Goal: Task Accomplishment & Management: Use online tool/utility

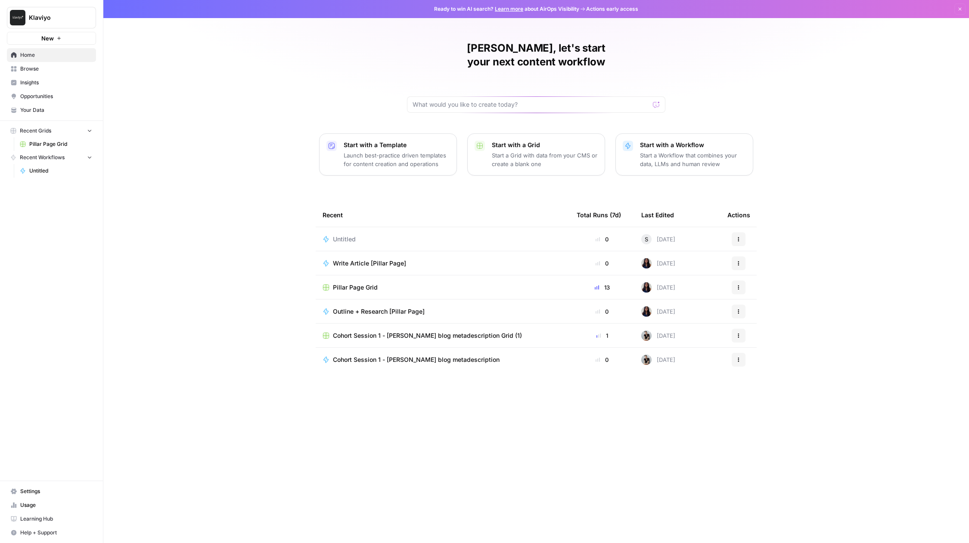
click at [876, 124] on div "Steven, let's start your next content workflow Start with a Template Launch bes…" at bounding box center [535, 271] width 865 height 543
click at [50, 520] on span "Learning Hub" at bounding box center [56, 519] width 72 height 8
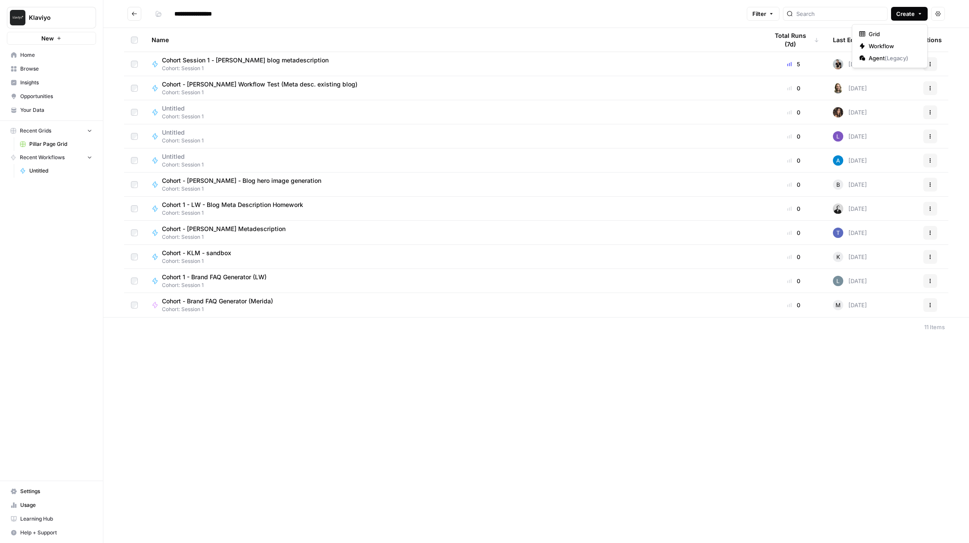
click at [906, 8] on button "Create" at bounding box center [909, 14] width 37 height 14
click at [888, 41] on button "Workflow" at bounding box center [889, 46] width 68 height 12
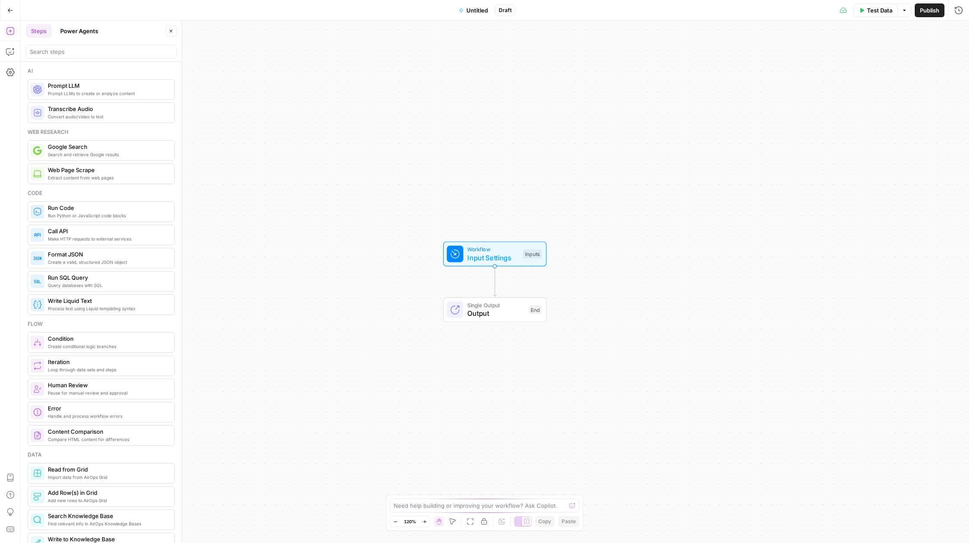
click at [484, 8] on span "Untitled" at bounding box center [477, 10] width 22 height 9
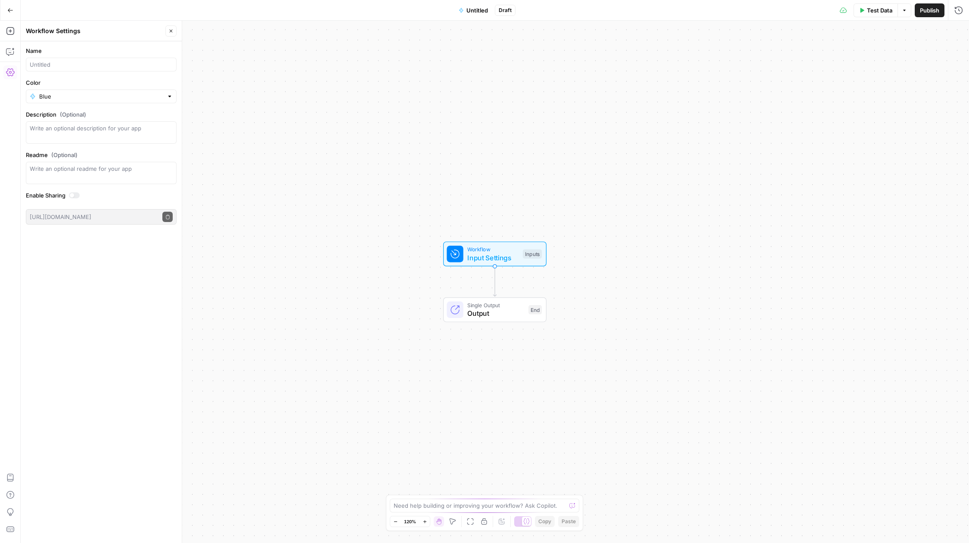
click at [67, 70] on div at bounding box center [101, 65] width 151 height 14
type input "Cohort - Meta description session 1"
click at [480, 319] on div "Single Output Output End Switch to multiple outputs" at bounding box center [494, 309] width 103 height 25
click at [504, 252] on span "Input Settings" at bounding box center [492, 256] width 51 height 10
click at [880, 54] on span "Add Field" at bounding box center [871, 58] width 25 height 9
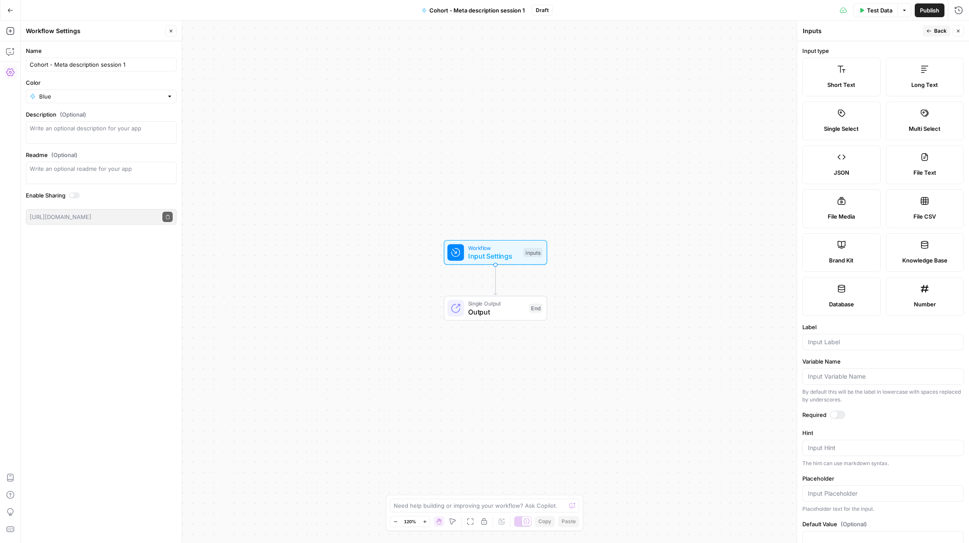
click at [862, 242] on label "Brand Kit" at bounding box center [841, 252] width 78 height 39
type input "Brand Kit"
type input "brand_kit"
click at [933, 28] on div "Publish P" at bounding box center [928, 29] width 28 height 9
click at [938, 33] on span "Back" at bounding box center [940, 31] width 12 height 8
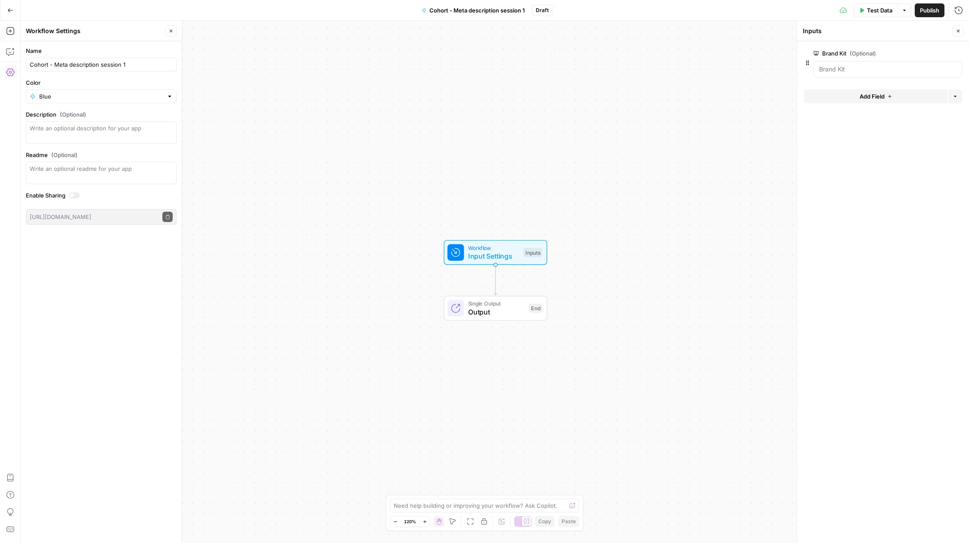
click at [878, 95] on span "Add Field" at bounding box center [871, 96] width 25 height 9
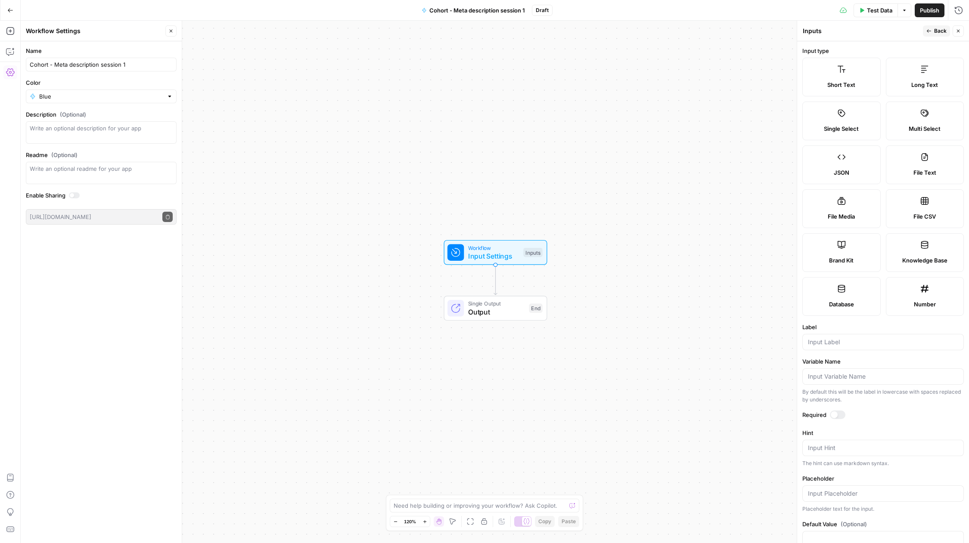
click at [920, 77] on label "Long Text" at bounding box center [924, 77] width 78 height 39
click at [821, 74] on label "Short Text" at bounding box center [841, 77] width 78 height 39
click at [836, 339] on input "Label" at bounding box center [883, 342] width 150 height 9
paste input "blog UR"
type input "blog UR"
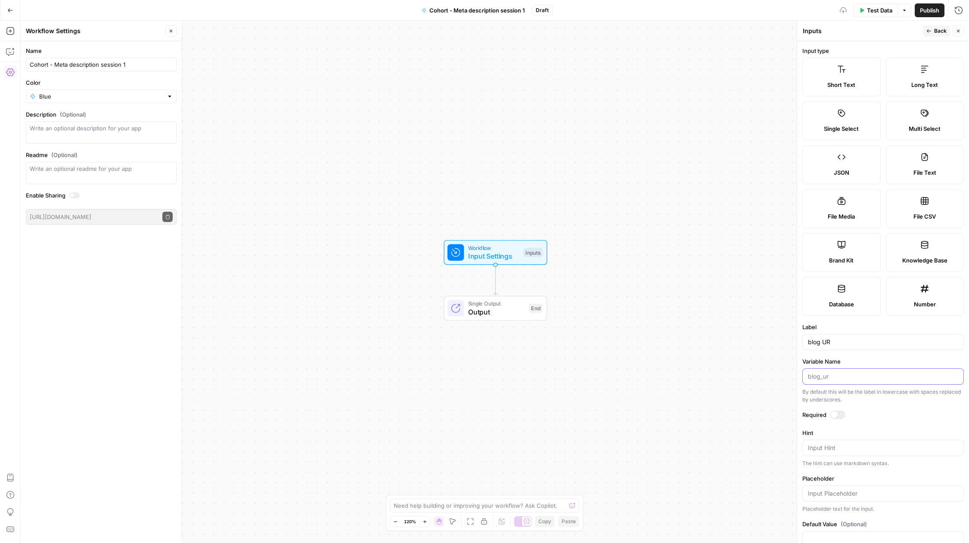
click at [834, 375] on input "Variable Name" at bounding box center [883, 376] width 150 height 9
click at [934, 33] on span "Back" at bounding box center [940, 31] width 12 height 8
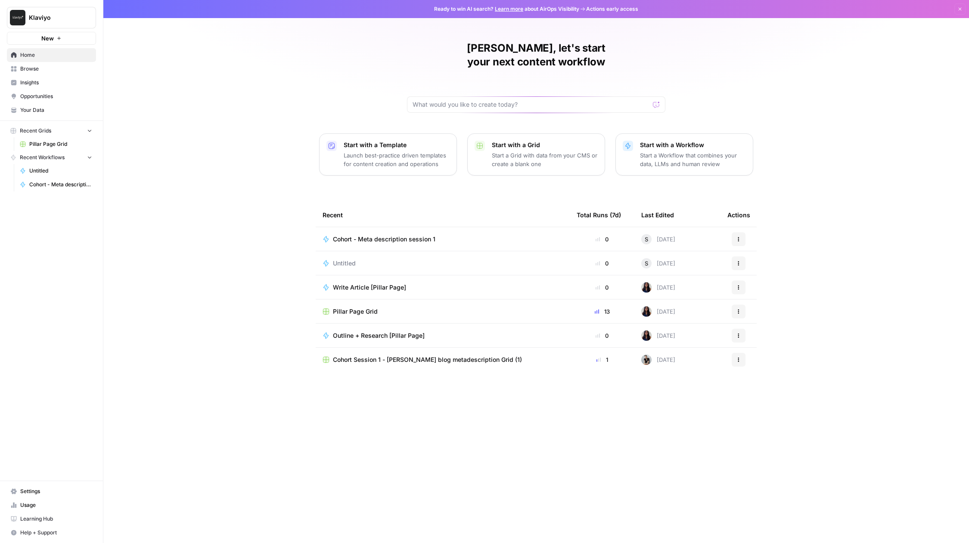
click at [415, 356] on span "Cohort Session 1 - [PERSON_NAME] blog metadescription Grid (1)" at bounding box center [427, 360] width 189 height 9
click at [742, 257] on button "Actions" at bounding box center [738, 264] width 14 height 14
click at [753, 288] on span "Delete" at bounding box center [782, 289] width 69 height 9
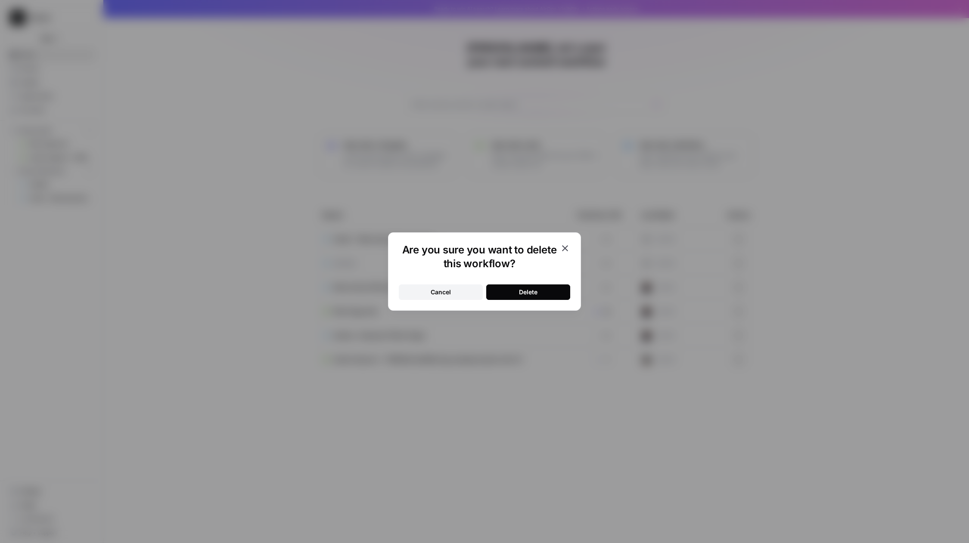
click at [523, 295] on div "Delete" at bounding box center [528, 292] width 19 height 9
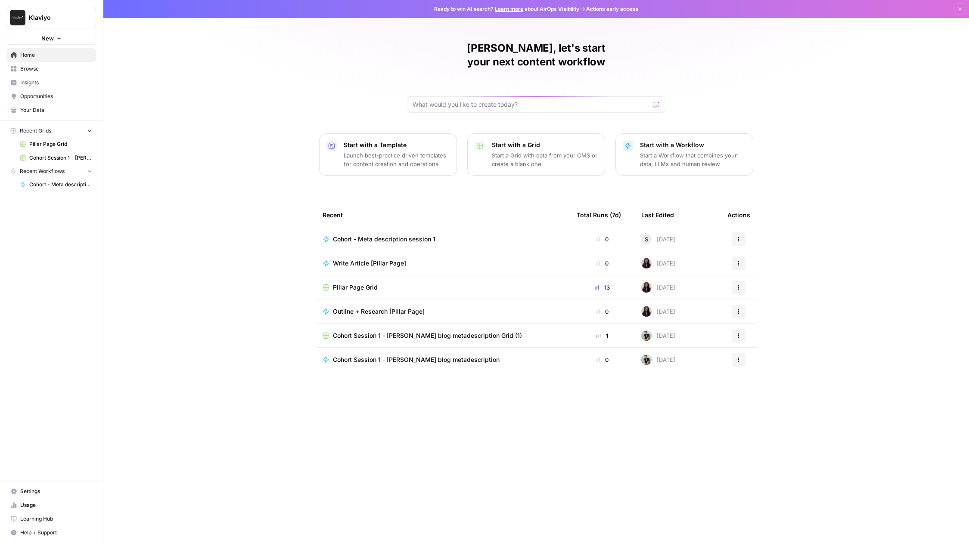
click at [377, 235] on span "Cohort - Meta description session 1" at bounding box center [384, 239] width 102 height 9
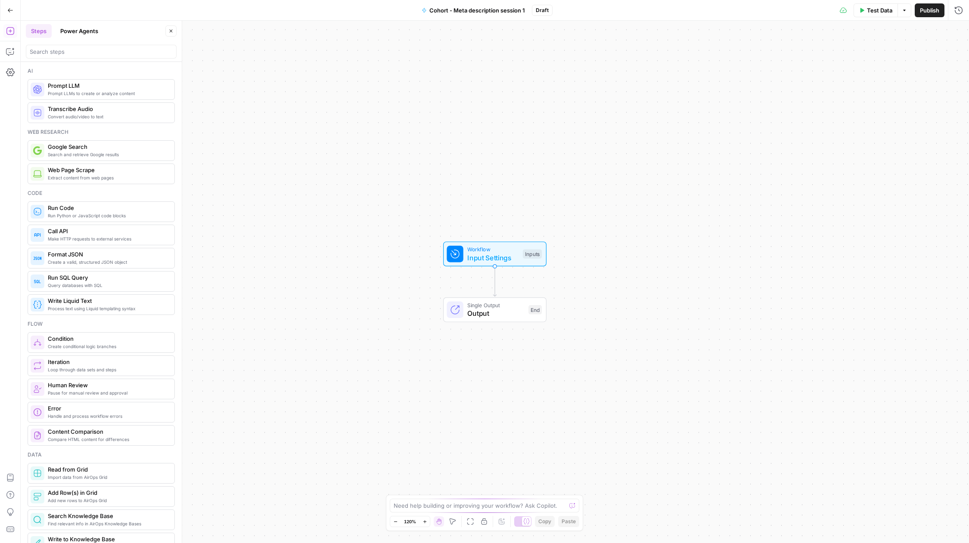
click at [494, 12] on span "Cohort - Meta description session 1" at bounding box center [477, 10] width 96 height 9
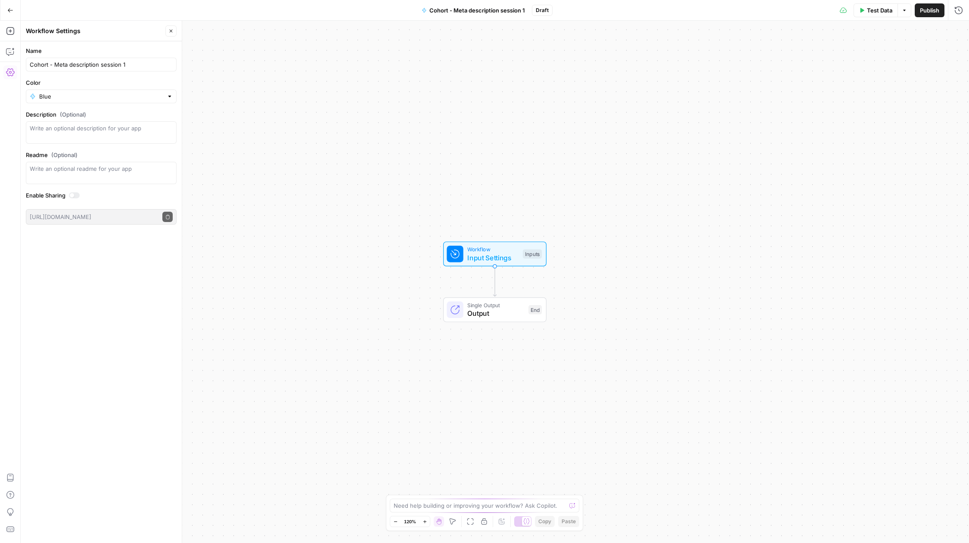
click at [452, 10] on span "Cohort - Meta description session 1" at bounding box center [477, 10] width 96 height 9
click at [456, 10] on span "Cohort - Meta description session 1" at bounding box center [477, 10] width 96 height 9
click at [488, 253] on span "Input Settings" at bounding box center [492, 258] width 51 height 10
click at [11, 32] on icon "button" at bounding box center [10, 31] width 9 height 9
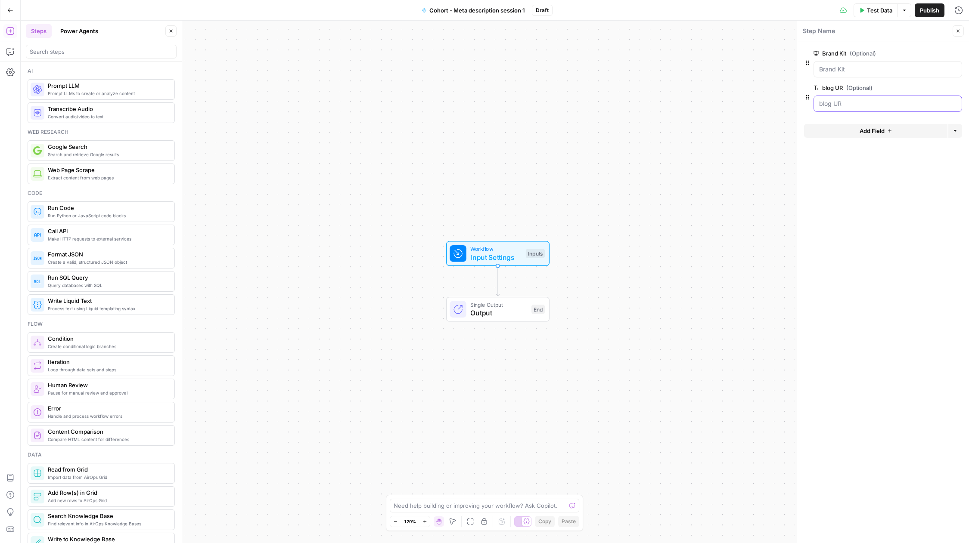
click at [845, 104] on UR "blog UR (Optional)" at bounding box center [887, 103] width 137 height 9
click at [931, 87] on span "edit field" at bounding box center [929, 87] width 19 height 7
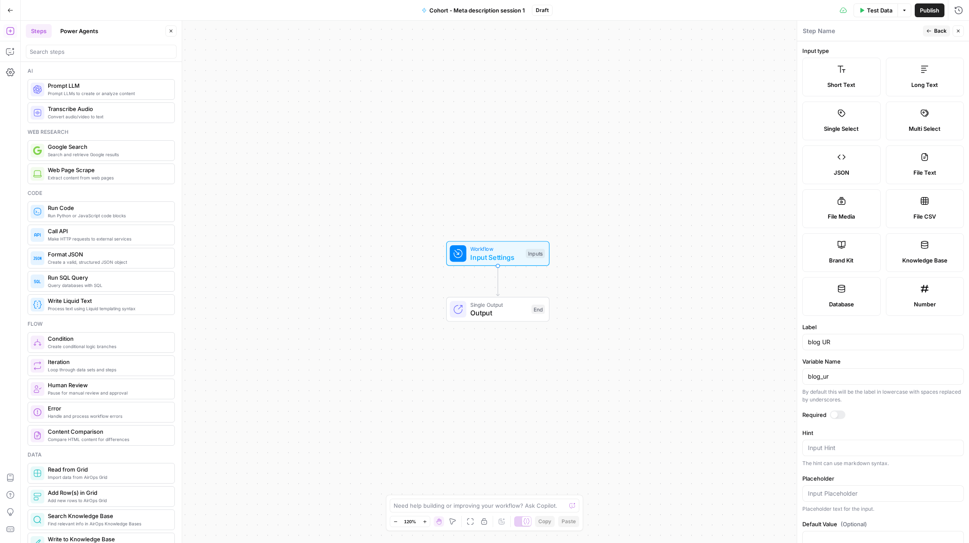
click at [854, 78] on label "Short Text" at bounding box center [841, 77] width 78 height 39
click at [864, 347] on div "blog UR" at bounding box center [882, 342] width 161 height 16
type input "blog URL"
click at [868, 355] on form "Input type Short Text Long Text Single Select Multi Select JSON File Text File …" at bounding box center [883, 292] width 172 height 502
click at [851, 372] on input "blog_ur" at bounding box center [883, 376] width 150 height 9
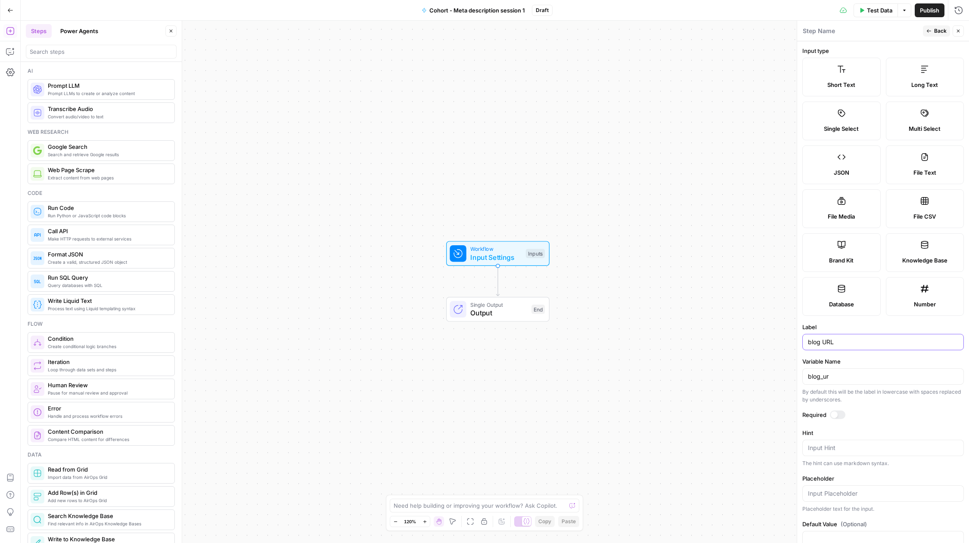
click at [840, 346] on input "blog URL" at bounding box center [883, 342] width 150 height 9
click at [931, 28] on button "Back" at bounding box center [935, 30] width 27 height 11
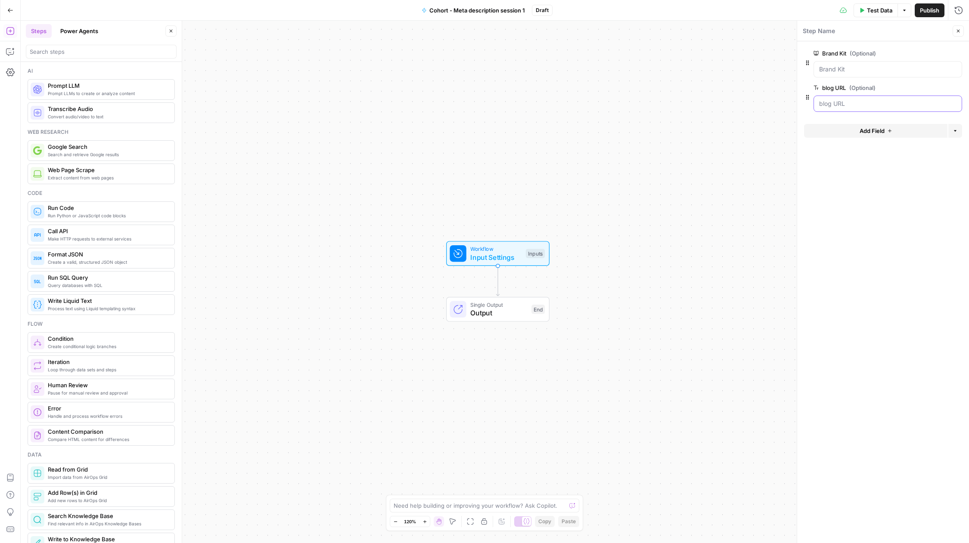
click at [859, 106] on URL "blog URL (Optional)" at bounding box center [887, 103] width 137 height 9
click at [76, 56] on input "search" at bounding box center [101, 51] width 143 height 9
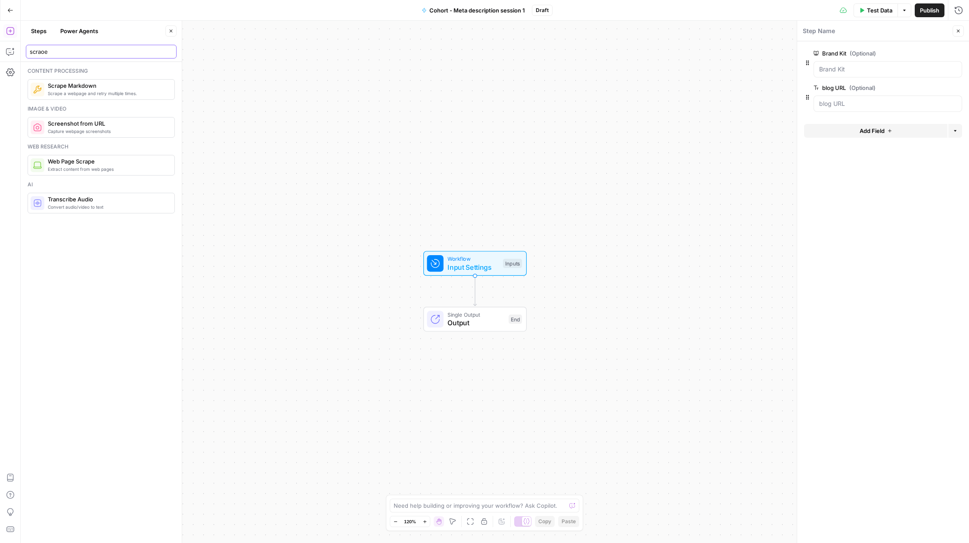
type input "scraoe"
click at [507, 6] on span "Cohort - Meta description session 1" at bounding box center [477, 10] width 96 height 9
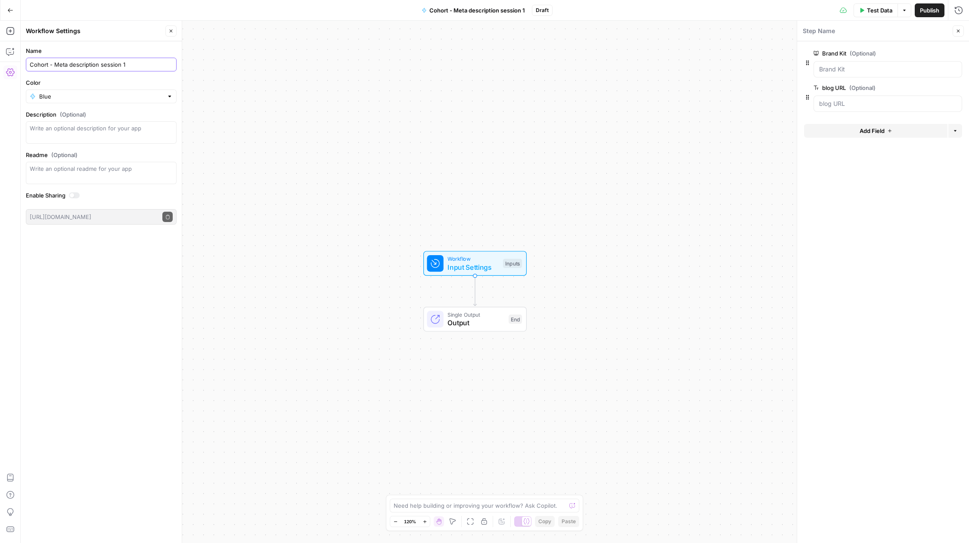
drag, startPoint x: 53, startPoint y: 65, endPoint x: 270, endPoint y: 77, distance: 217.3
click at [270, 77] on body "Klaviyo New Home Browse Insights Opportunities Your Data Recent Grids Pillar Pa…" at bounding box center [484, 271] width 969 height 543
paste input "Cohort – Meta Description Generator"
drag, startPoint x: 54, startPoint y: 64, endPoint x: -28, endPoint y: 56, distance: 82.6
click at [0, 56] on html "Klaviyo New Home Browse Insights Opportunities Your Data Recent Grids Pillar Pa…" at bounding box center [484, 271] width 969 height 543
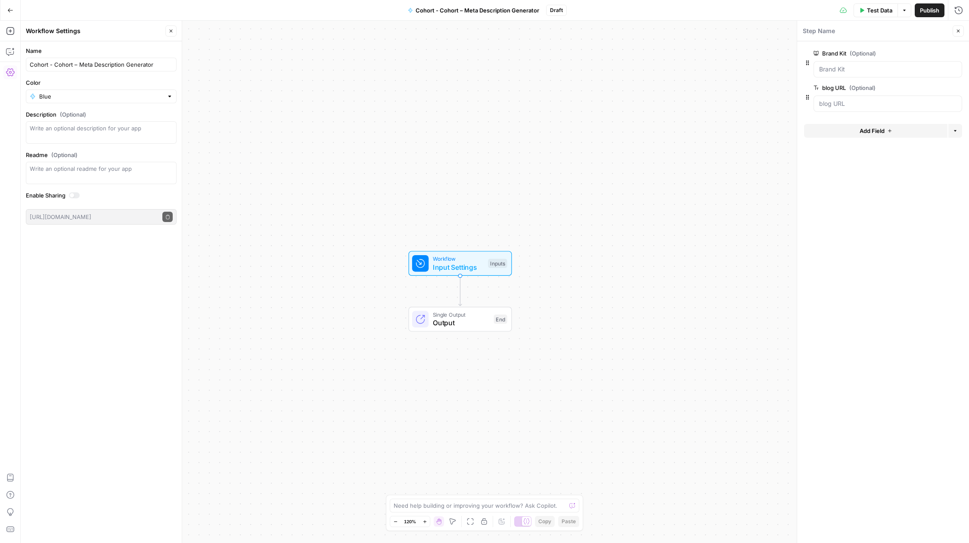
click at [46, 58] on div "Cohort - Cohort – Meta Description Generator" at bounding box center [101, 65] width 151 height 14
click at [54, 65] on input "Cohort - Cohort – Meta Description Generator" at bounding box center [101, 64] width 143 height 9
drag, startPoint x: 53, startPoint y: 64, endPoint x: 24, endPoint y: 62, distance: 29.4
click at [24, 62] on form "Name Cohort - Cohort – Meta Description Generator Color Blue Description (Optio…" at bounding box center [101, 135] width 161 height 189
click at [144, 68] on input "Cohort – Meta Description Generator" at bounding box center [101, 64] width 143 height 9
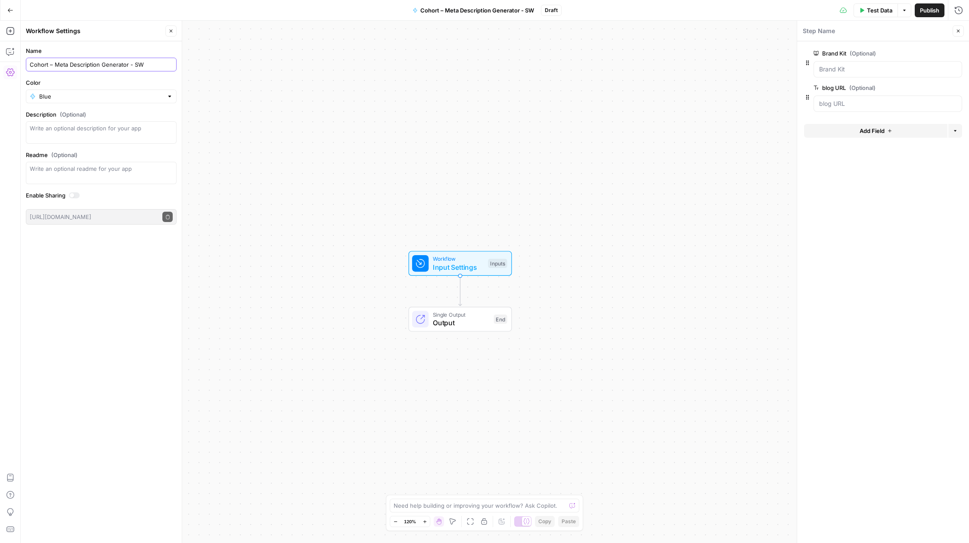
type input "Cohort – Meta Description Generator - SW"
click at [467, 322] on span "Output" at bounding box center [461, 323] width 57 height 10
click at [9, 30] on icon "button" at bounding box center [10, 31] width 9 height 9
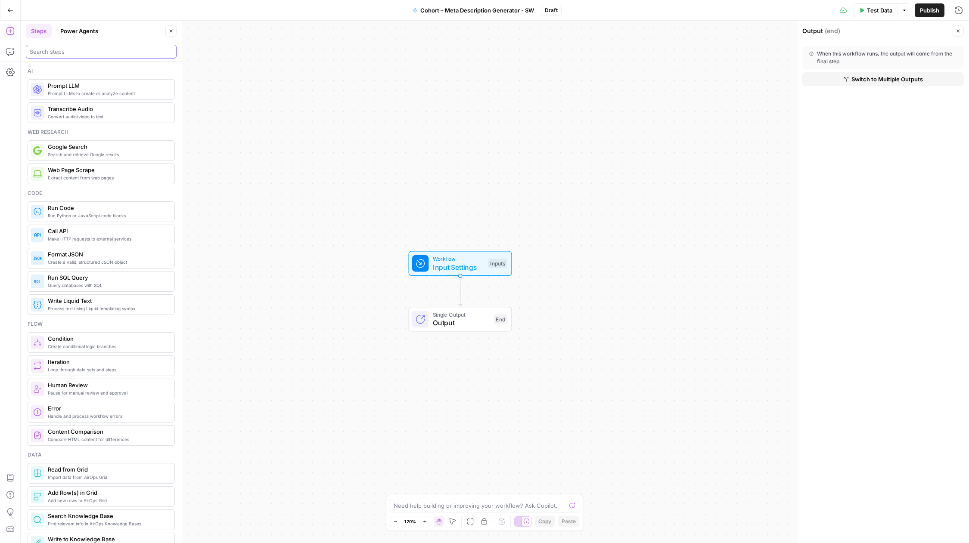
click at [105, 53] on input "search" at bounding box center [101, 51] width 143 height 9
type textarea "Prompt LLM"
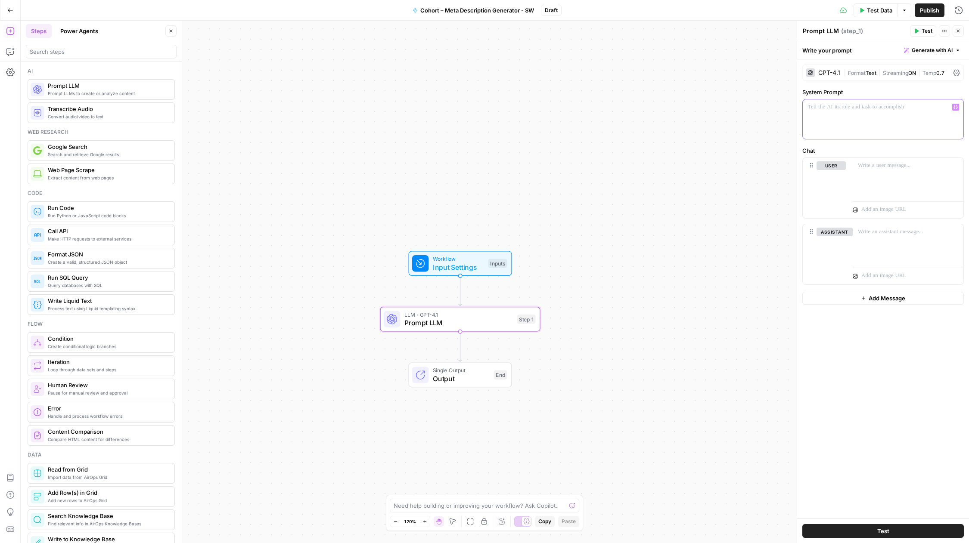
click at [844, 114] on div at bounding box center [882, 119] width 161 height 40
click at [927, 48] on span "Generate with AI" at bounding box center [931, 50] width 41 height 8
click at [846, 133] on div at bounding box center [882, 119] width 161 height 40
click at [14, 50] on icon "button" at bounding box center [10, 51] width 9 height 9
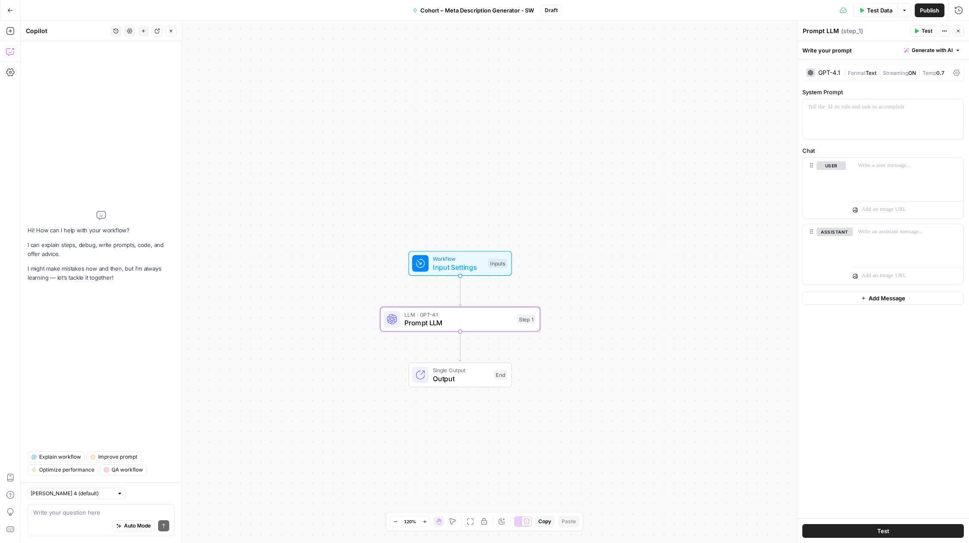
click at [78, 67] on div "Hi! How can I help with your workflow? I can explain steps, debug, write prompt…" at bounding box center [101, 246] width 147 height 396
click at [93, 516] on textarea at bounding box center [101, 512] width 136 height 9
click at [843, 116] on div at bounding box center [882, 119] width 161 height 40
click at [442, 267] on span "Input Settings" at bounding box center [457, 267] width 51 height 10
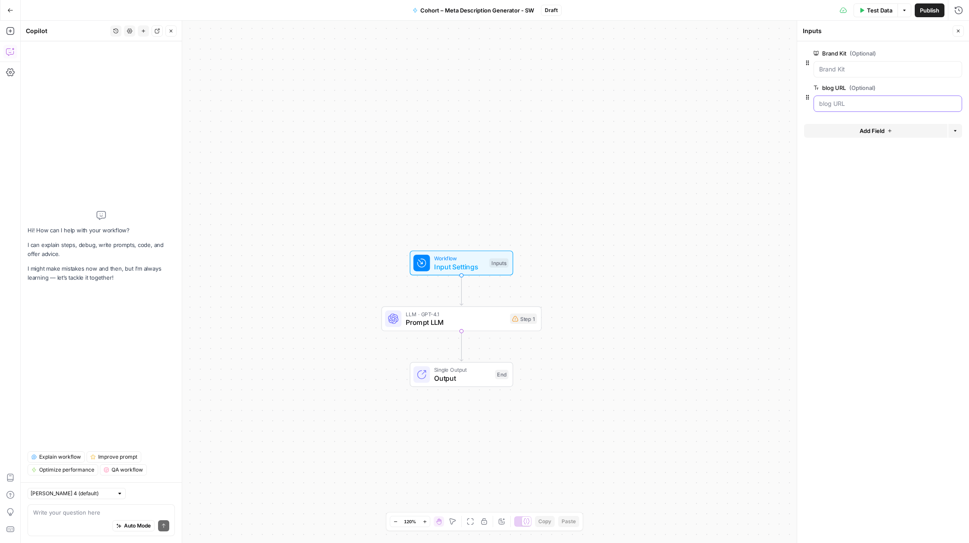
click at [853, 104] on URL "blog URL (Optional)" at bounding box center [887, 103] width 137 height 9
click at [935, 88] on span "edit field" at bounding box center [929, 87] width 19 height 7
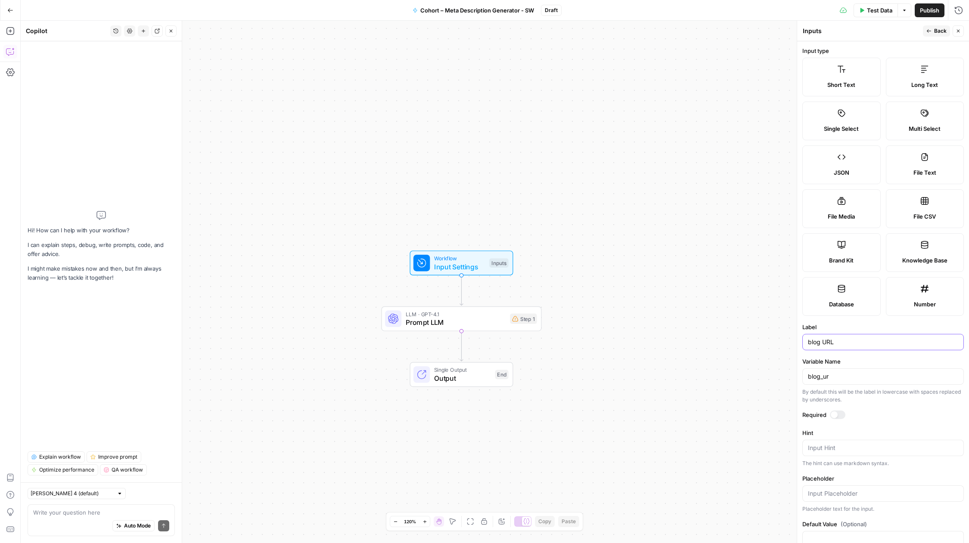
click at [811, 345] on input "blog URL" at bounding box center [883, 342] width 150 height 9
type input "Blog URL"
click at [876, 374] on input "blog_ur" at bounding box center [883, 376] width 150 height 9
click at [929, 28] on icon "button" at bounding box center [928, 30] width 5 height 5
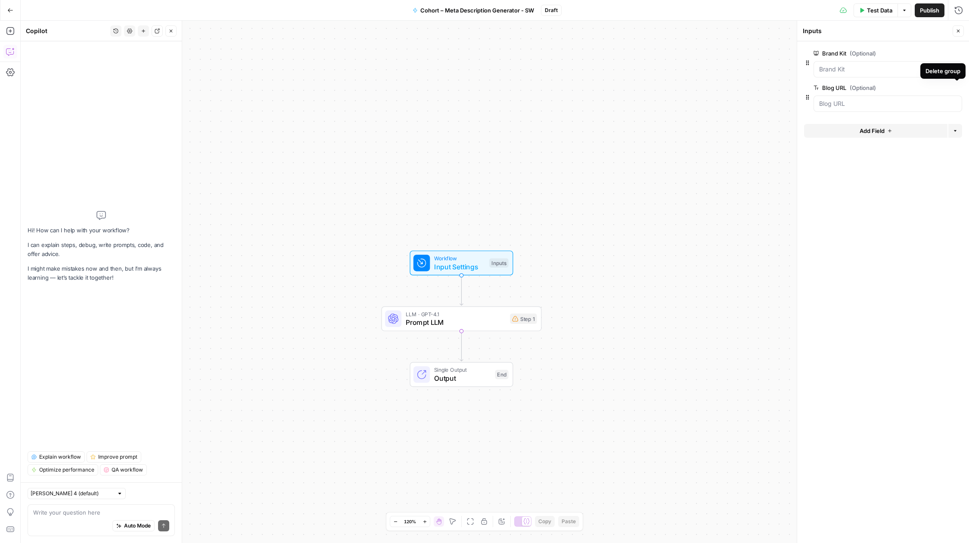
click at [959, 89] on button "Delete group" at bounding box center [956, 88] width 10 height 10
click at [870, 105] on div "Add Field Options" at bounding box center [883, 100] width 158 height 21
click at [871, 101] on button "Add Field" at bounding box center [875, 97] width 143 height 14
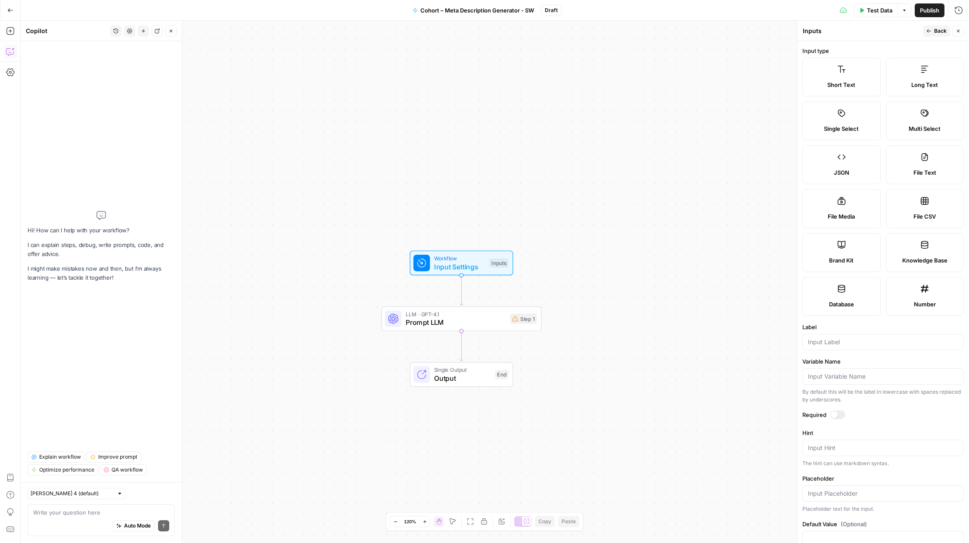
click at [842, 80] on label "Short Text" at bounding box center [841, 77] width 78 height 39
click at [853, 343] on input "Label" at bounding box center [883, 342] width 150 height 9
type input "Blog URL"
click at [930, 31] on icon "button" at bounding box center [928, 30] width 5 height 5
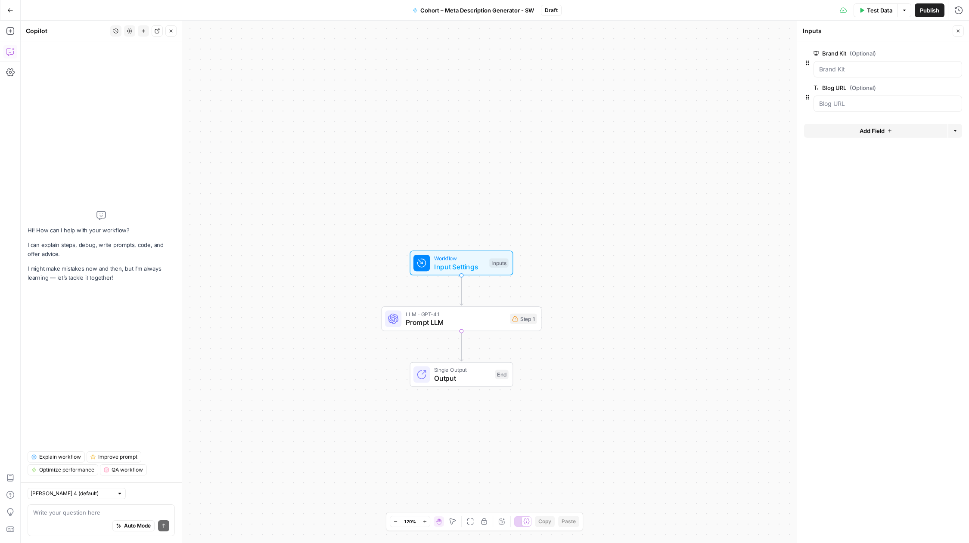
click at [935, 51] on span "edit field" at bounding box center [929, 53] width 19 height 7
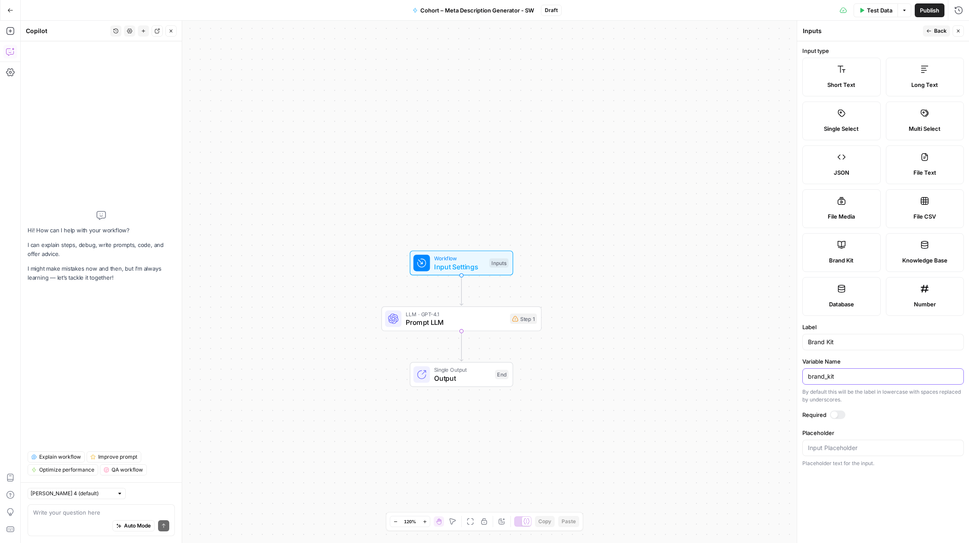
click at [844, 378] on input "brand_kit" at bounding box center [883, 376] width 150 height 9
click at [934, 27] on button "Back" at bounding box center [935, 30] width 27 height 11
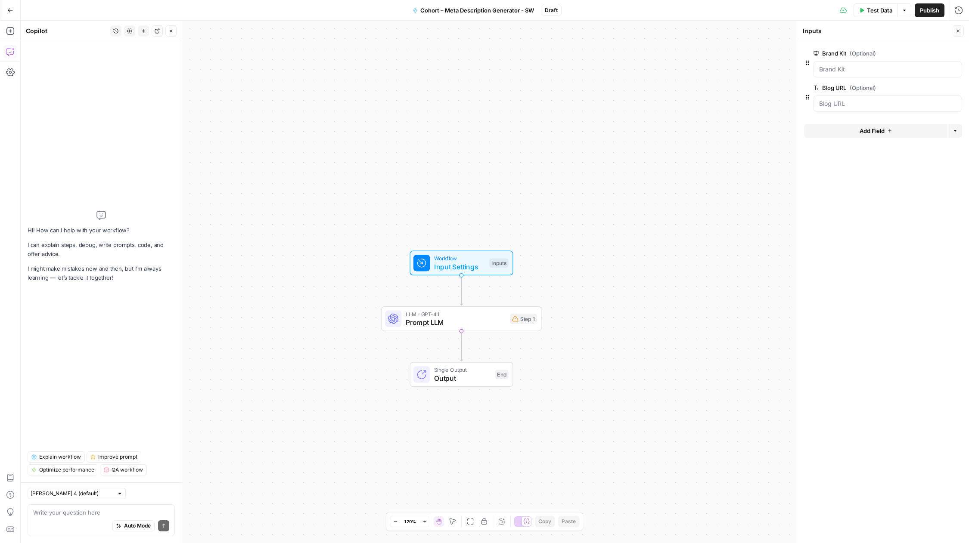
click at [845, 99] on div at bounding box center [887, 104] width 149 height 16
click at [925, 87] on span "edit field" at bounding box center [929, 87] width 19 height 7
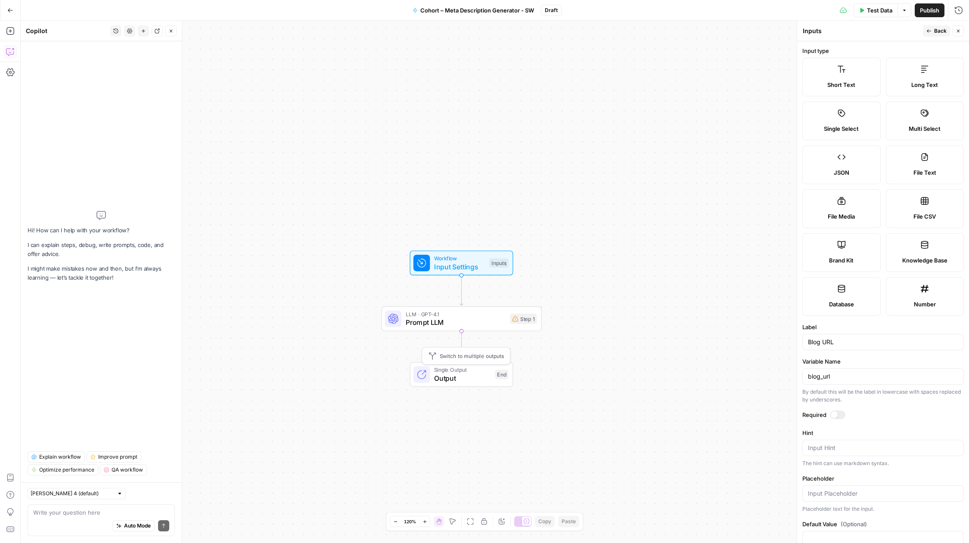
click at [455, 318] on span "Prompt LLM" at bounding box center [455, 322] width 100 height 10
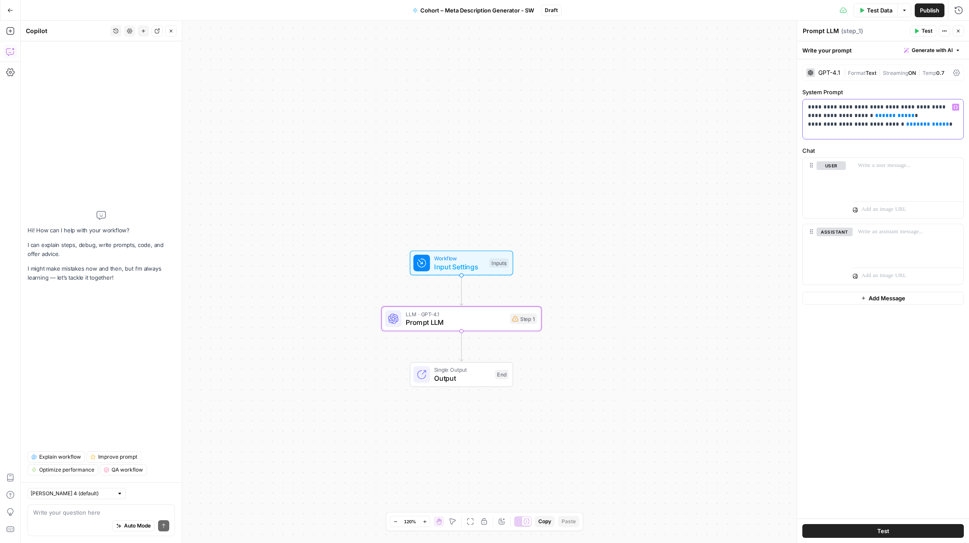
click at [858, 115] on p "**********" at bounding box center [883, 116] width 150 height 26
drag, startPoint x: 843, startPoint y: 117, endPoint x: 907, endPoint y: 119, distance: 63.7
click at [907, 119] on p "**********" at bounding box center [883, 116] width 150 height 26
click at [897, 118] on span "***" at bounding box center [902, 116] width 10 height 6
click at [912, 117] on p "**********" at bounding box center [883, 116] width 150 height 26
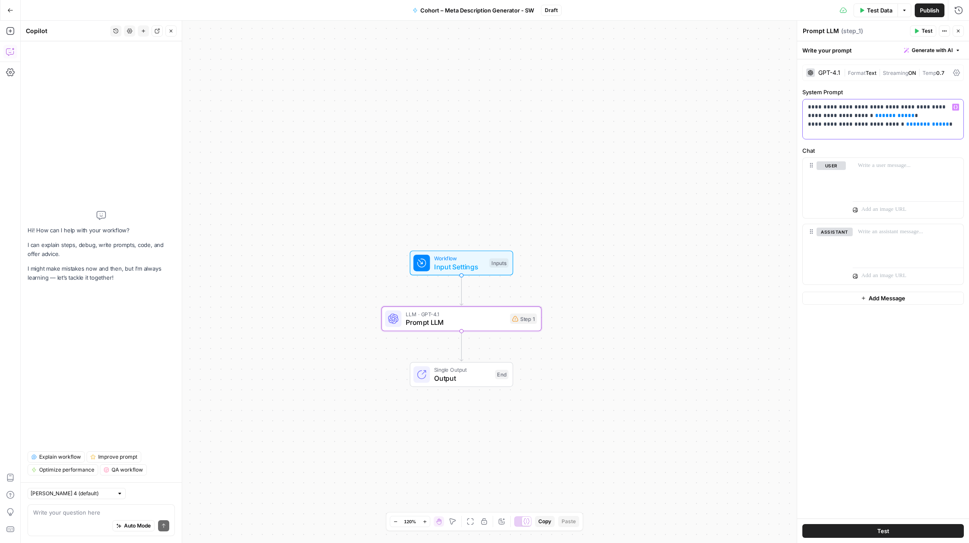
drag, startPoint x: 897, startPoint y: 125, endPoint x: 922, endPoint y: 125, distance: 24.5
click at [922, 125] on p "**********" at bounding box center [883, 116] width 150 height 26
drag, startPoint x: 844, startPoint y: 116, endPoint x: 870, endPoint y: 116, distance: 25.8
click at [870, 116] on p "**********" at bounding box center [883, 120] width 150 height 34
click at [917, 126] on p "**********" at bounding box center [883, 120] width 150 height 34
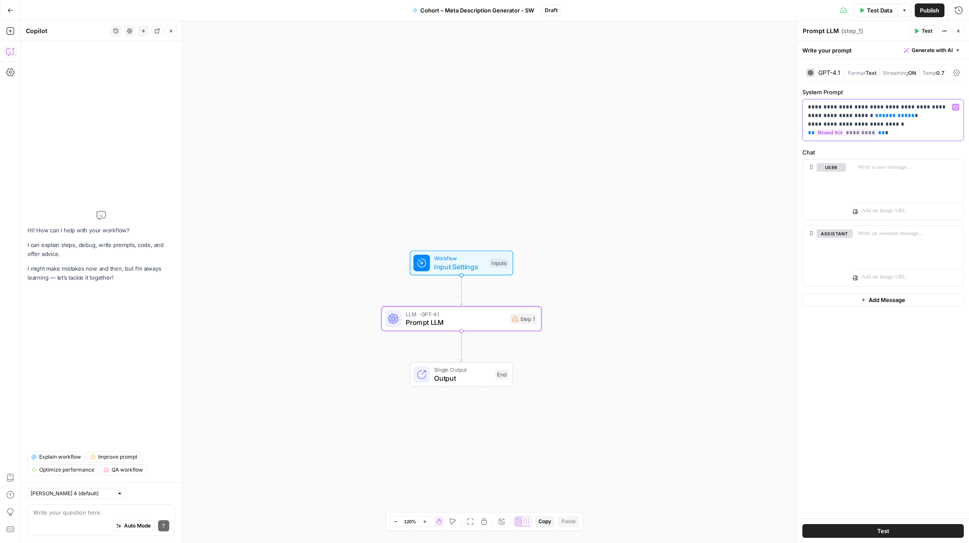
click at [882, 115] on span "********" at bounding box center [895, 116] width 26 height 6
click at [872, 9] on span "Test Data" at bounding box center [878, 10] width 25 height 9
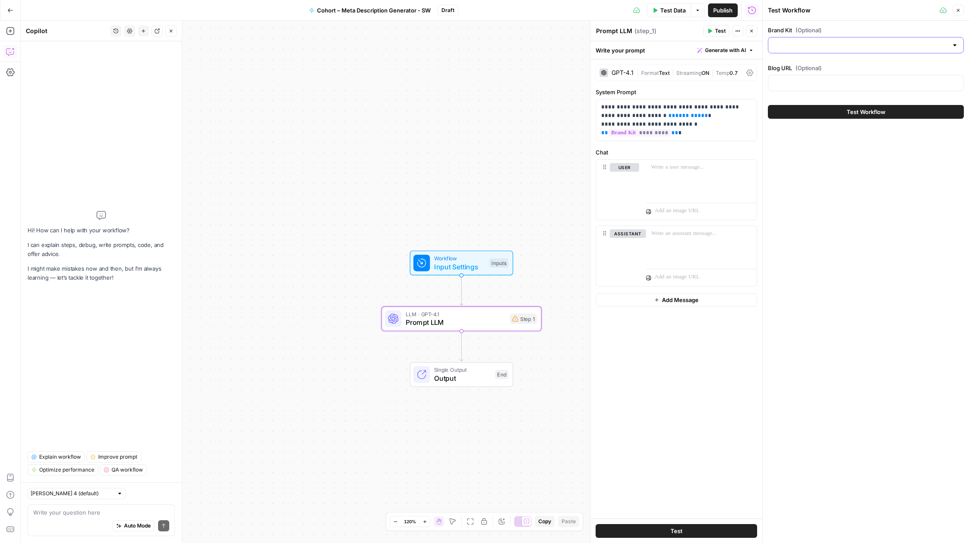
click at [828, 49] on input "Brand Kit (Optional)" at bounding box center [860, 45] width 174 height 9
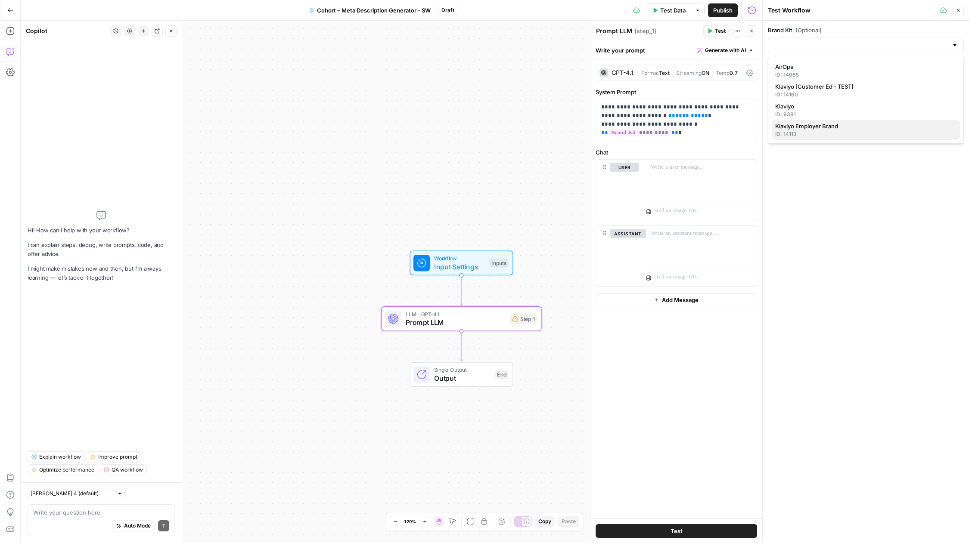
click at [835, 136] on div "ID: 14113" at bounding box center [865, 134] width 181 height 8
type input "Klaviyo Employer Brand"
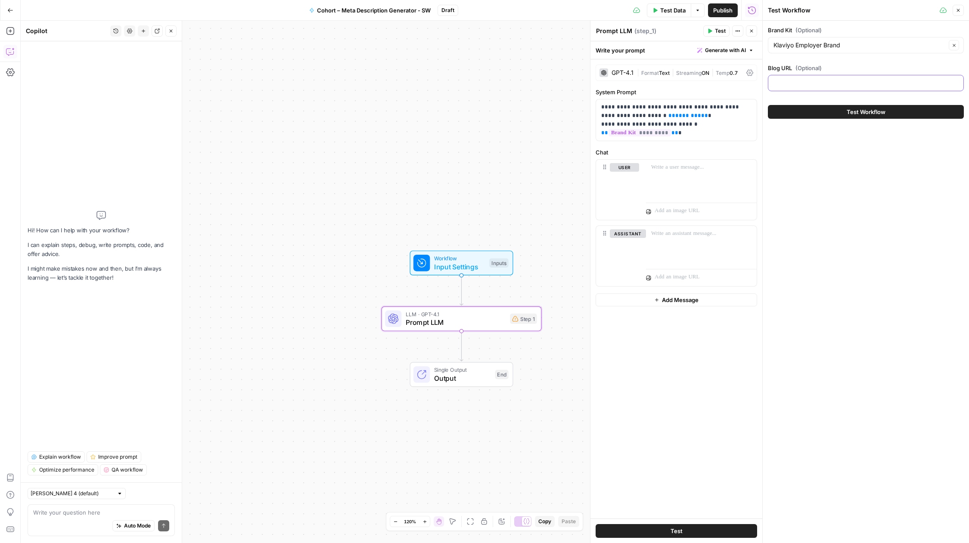
click at [813, 80] on input "Blog URL (Optional)" at bounding box center [865, 83] width 185 height 9
click at [803, 82] on input "Blog URL (Optional)" at bounding box center [865, 83] width 185 height 9
paste input "https://www.klaviyo.com/blog/first-3-months-using-klaviyo-marketing-analytics"
type input "https://www.klaviyo.com/blog/first-3-months-using-klaviyo-marketing-analytics"
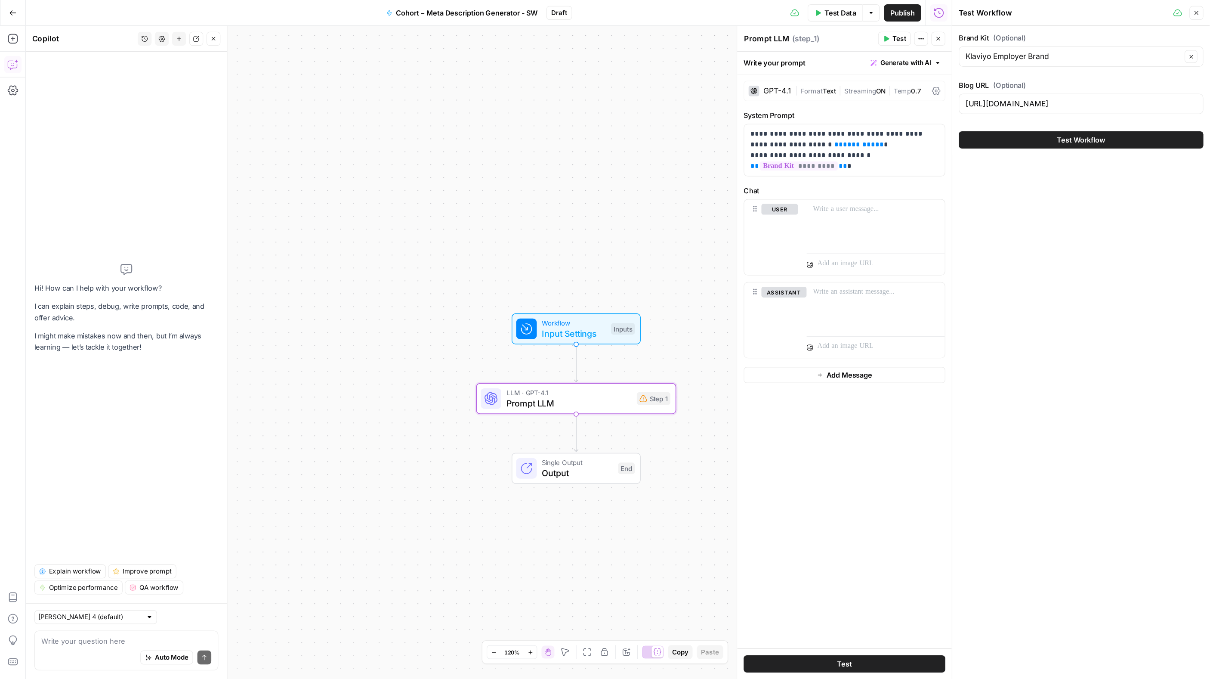
scroll to position [0, 0]
click at [823, 113] on button "Test Workflow" at bounding box center [865, 112] width 196 height 14
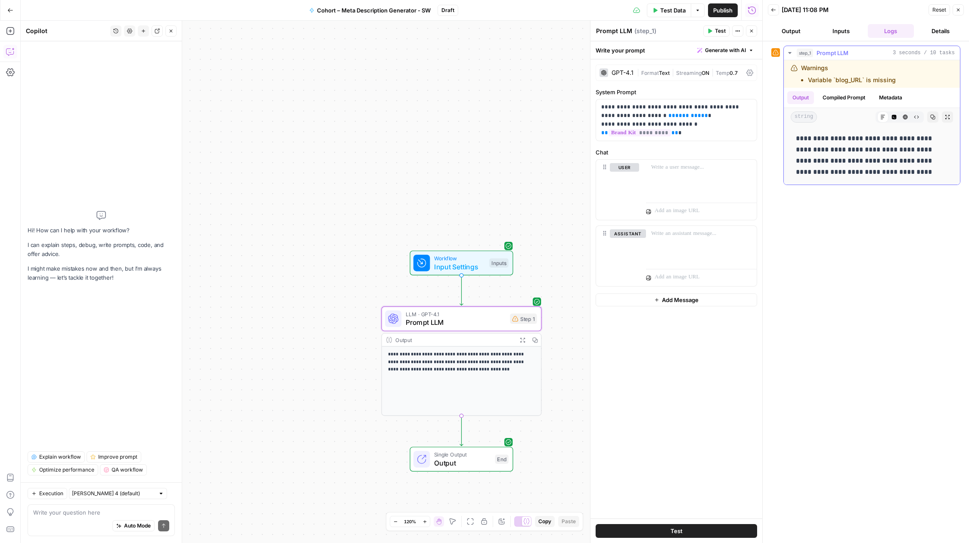
click at [800, 75] on div "Warnings Variable `blog_URL` is missing" at bounding box center [857, 74] width 134 height 21
click at [669, 108] on p "**********" at bounding box center [676, 120] width 150 height 34
click at [675, 113] on span "********" at bounding box center [688, 116] width 26 height 6
click at [746, 107] on button "Variables Menu" at bounding box center [748, 107] width 7 height 7
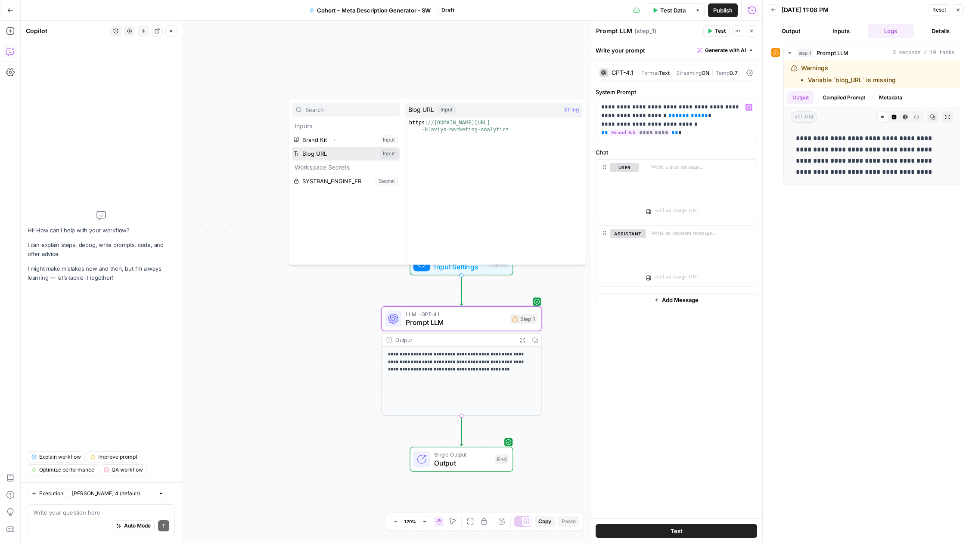
click at [345, 157] on button "Select variable Blog URL" at bounding box center [346, 154] width 108 height 14
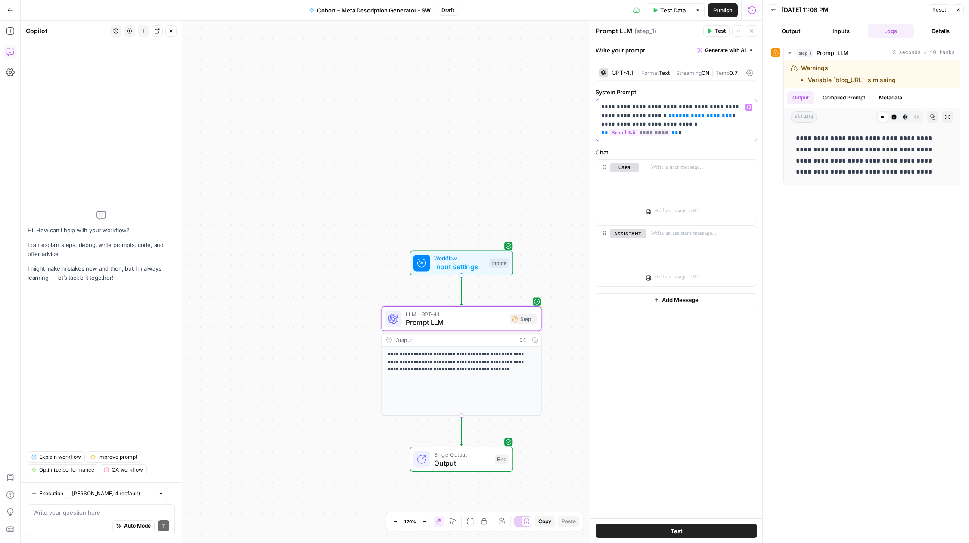
click at [745, 106] on button "Variables Menu" at bounding box center [748, 107] width 7 height 7
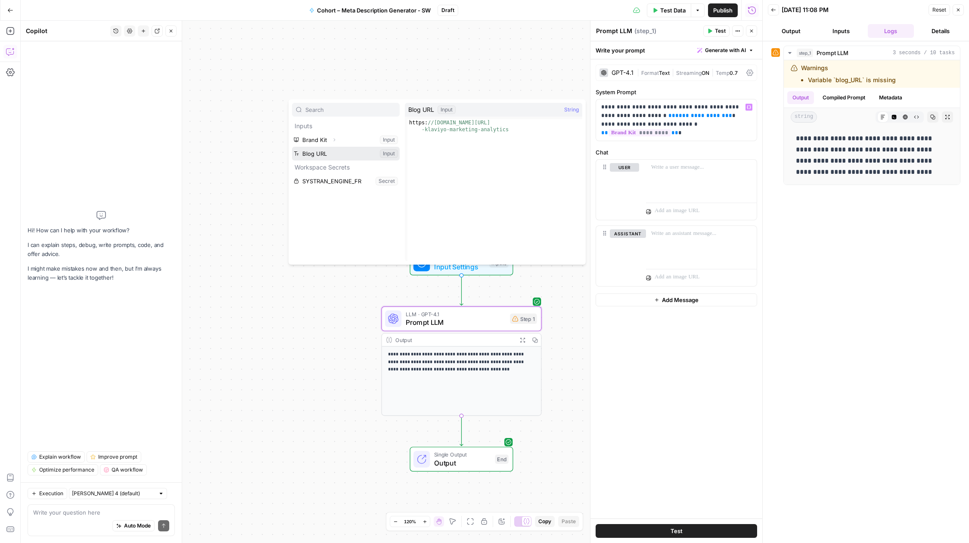
click at [387, 153] on button "Select variable Blog URL" at bounding box center [346, 154] width 108 height 14
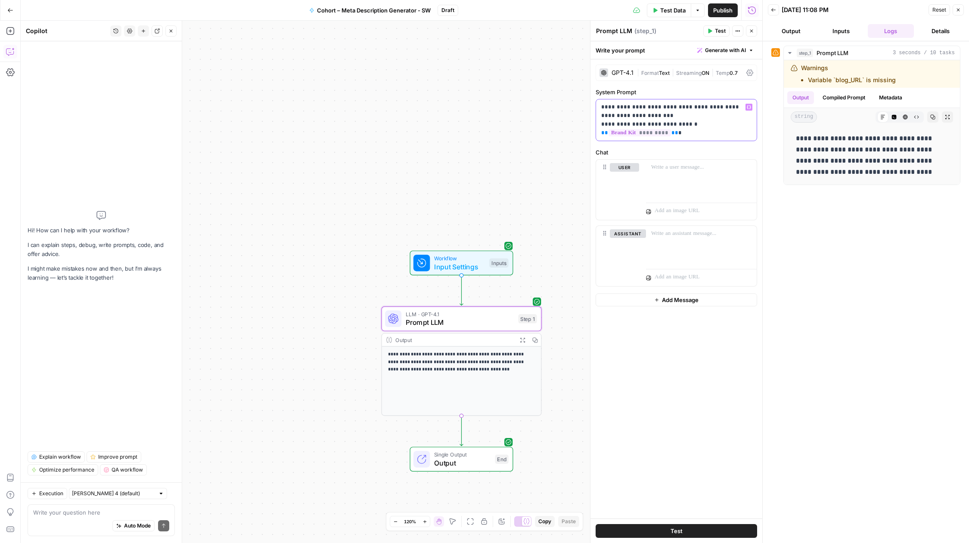
click at [748, 107] on icon "button" at bounding box center [748, 107] width 4 height 4
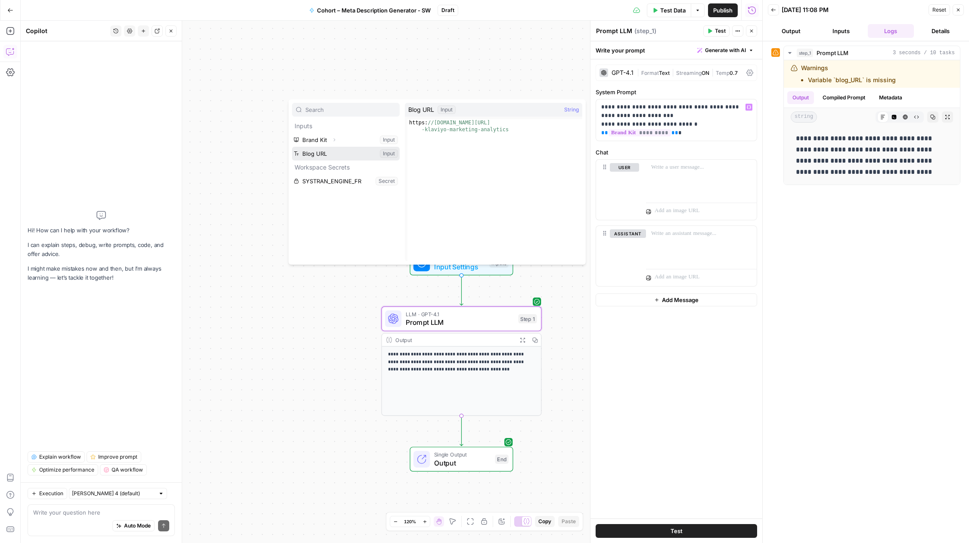
click at [390, 154] on button "Select variable Blog URL" at bounding box center [346, 154] width 108 height 14
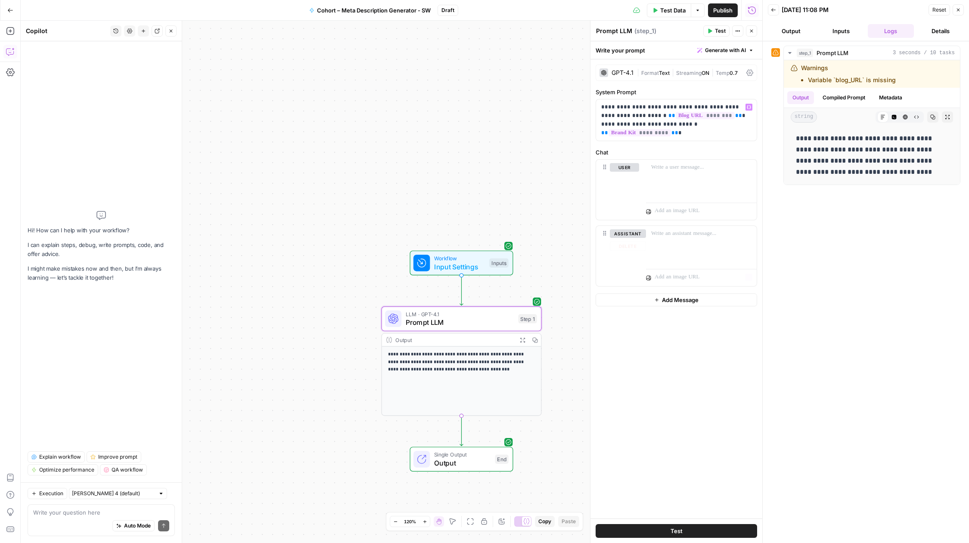
click at [897, 328] on div "**********" at bounding box center [865, 292] width 189 height 493
click at [727, 12] on span "Publish" at bounding box center [722, 10] width 19 height 9
click at [956, 511] on icon "close" at bounding box center [956, 509] width 6 height 7
click at [652, 11] on span "Test Data" at bounding box center [658, 10] width 25 height 9
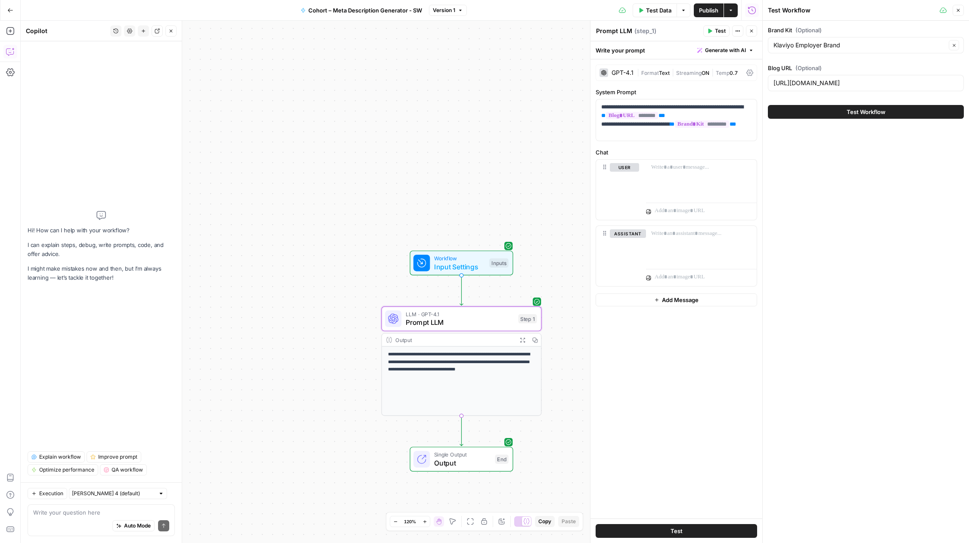
click at [832, 50] on div "Klaviyo Employer Brand Clear" at bounding box center [865, 45] width 196 height 16
click at [814, 108] on span "Klaviyo" at bounding box center [864, 106] width 178 height 9
type input "Klaviyo"
click at [820, 114] on button "Test Workflow" at bounding box center [865, 112] width 196 height 14
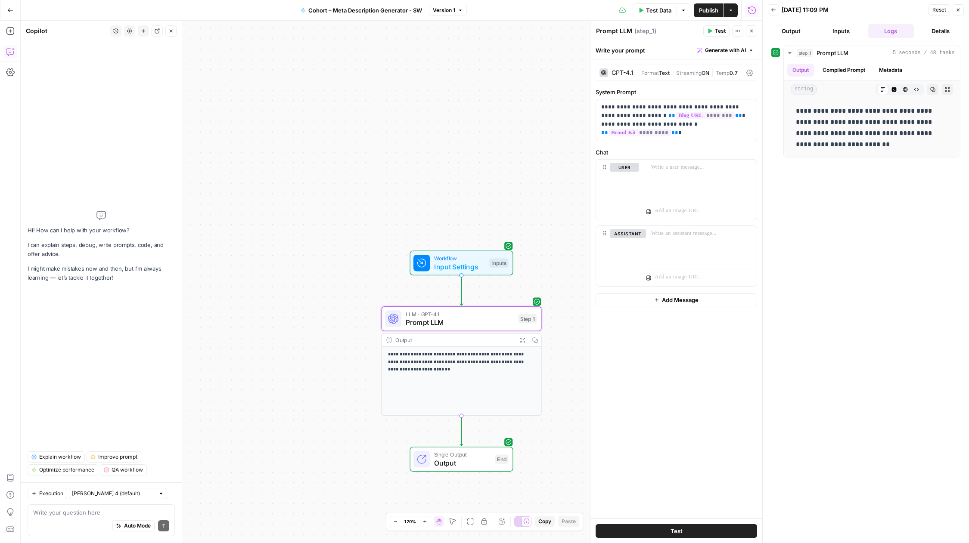
click at [843, 235] on div "**********" at bounding box center [865, 292] width 189 height 493
click at [955, 8] on icon "button" at bounding box center [957, 9] width 5 height 5
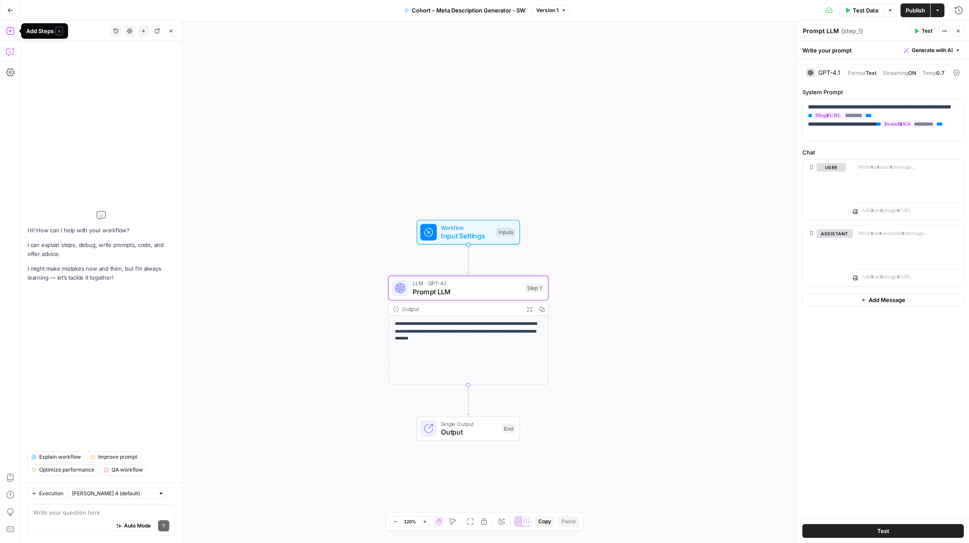
click at [11, 34] on icon "button" at bounding box center [10, 31] width 9 height 9
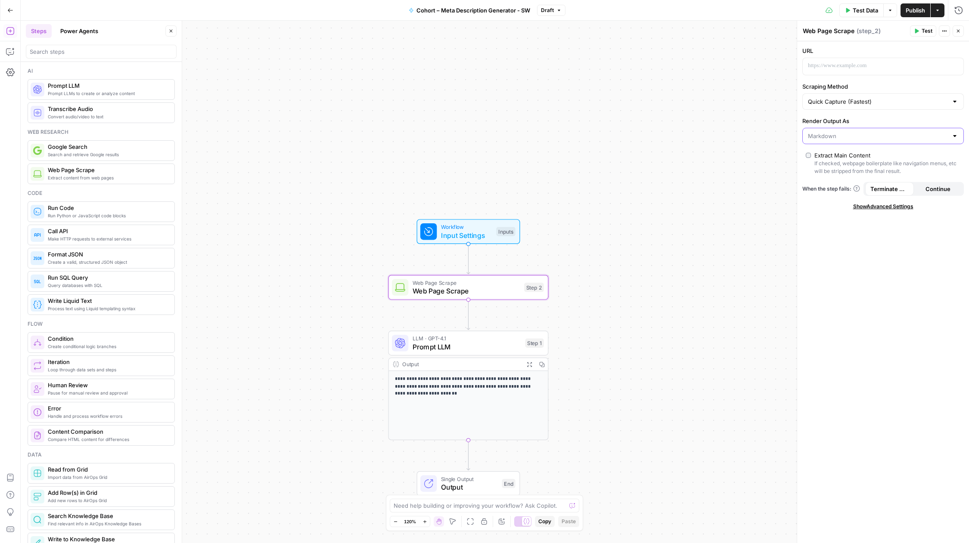
click at [832, 138] on input "Render Output As" at bounding box center [878, 136] width 140 height 9
click at [825, 182] on span "Markdown" at bounding box center [877, 181] width 136 height 9
type input "Markdown"
click at [864, 100] on input "Scraping Method" at bounding box center [878, 101] width 140 height 9
click at [846, 124] on span "Quick Capture (Fastest)" at bounding box center [877, 123] width 136 height 9
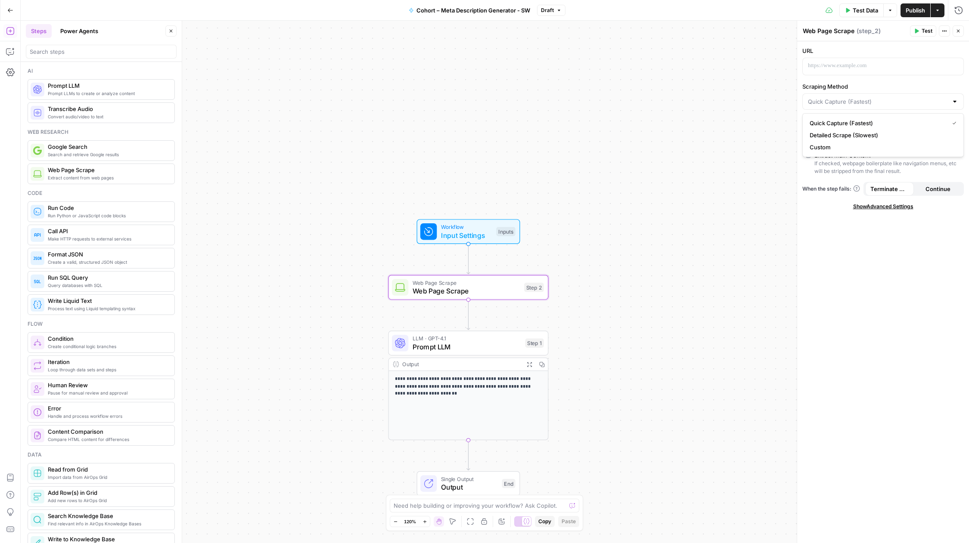
type input "Quick Capture (Fastest)"
click at [849, 8] on button "Test Data" at bounding box center [861, 10] width 44 height 14
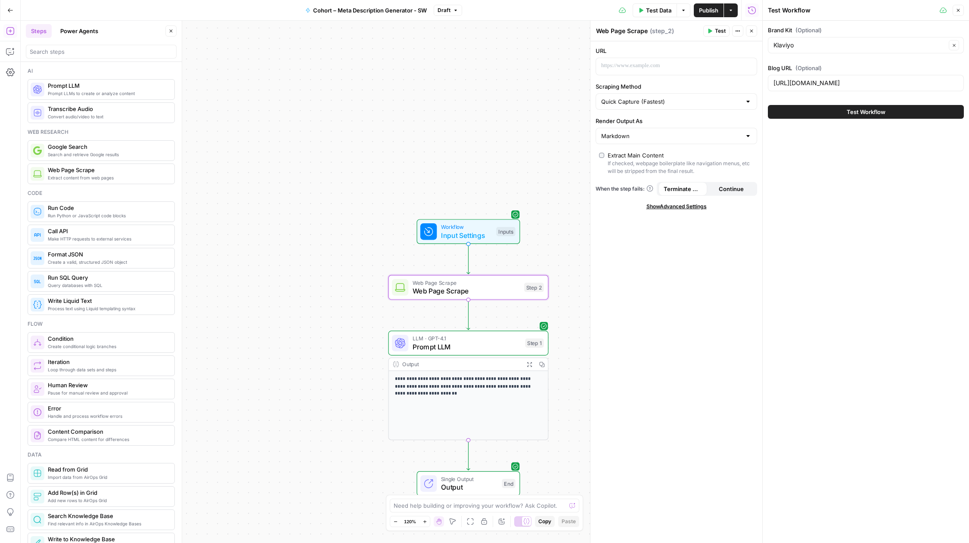
click at [837, 111] on button "Test Workflow" at bounding box center [865, 112] width 196 height 14
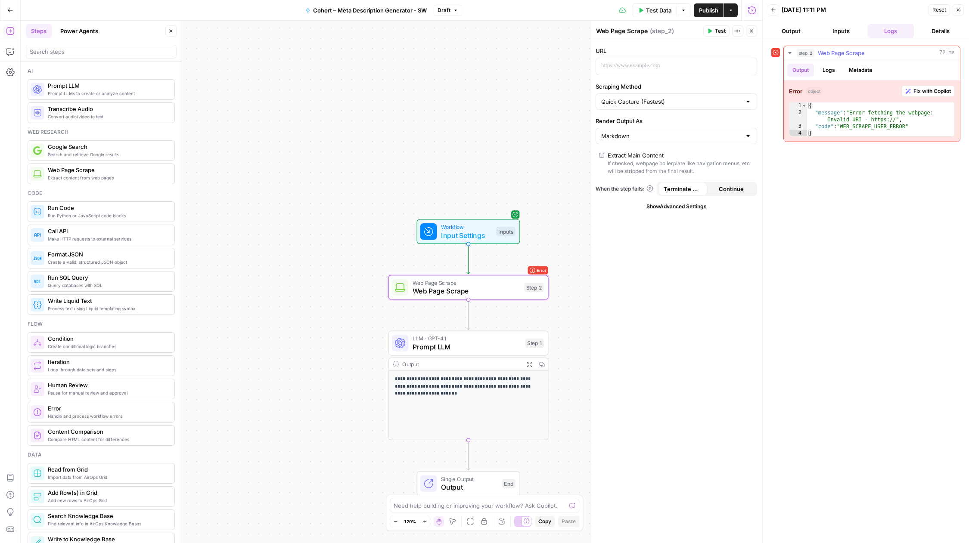
click at [931, 91] on span "Fix with Copilot" at bounding box center [931, 91] width 37 height 8
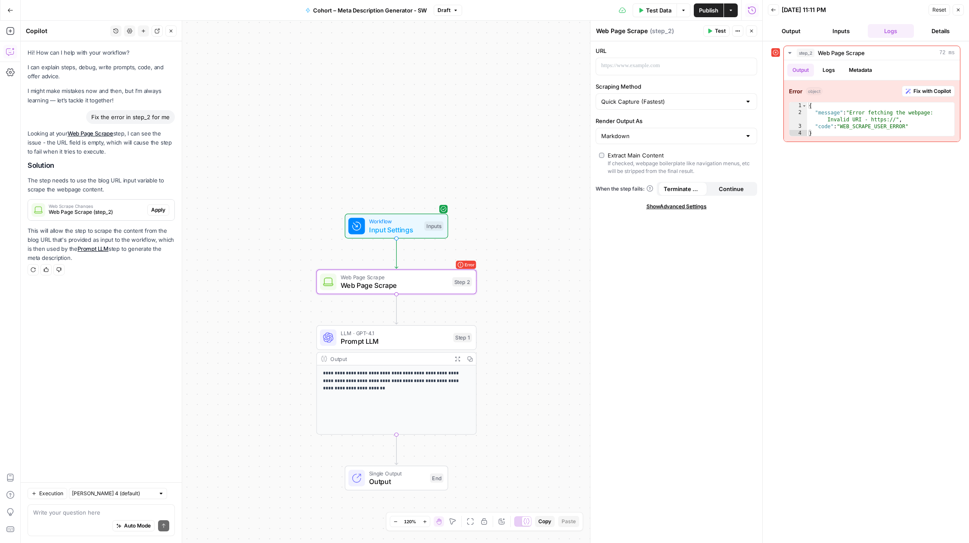
click at [157, 212] on span "Apply" at bounding box center [158, 210] width 14 height 8
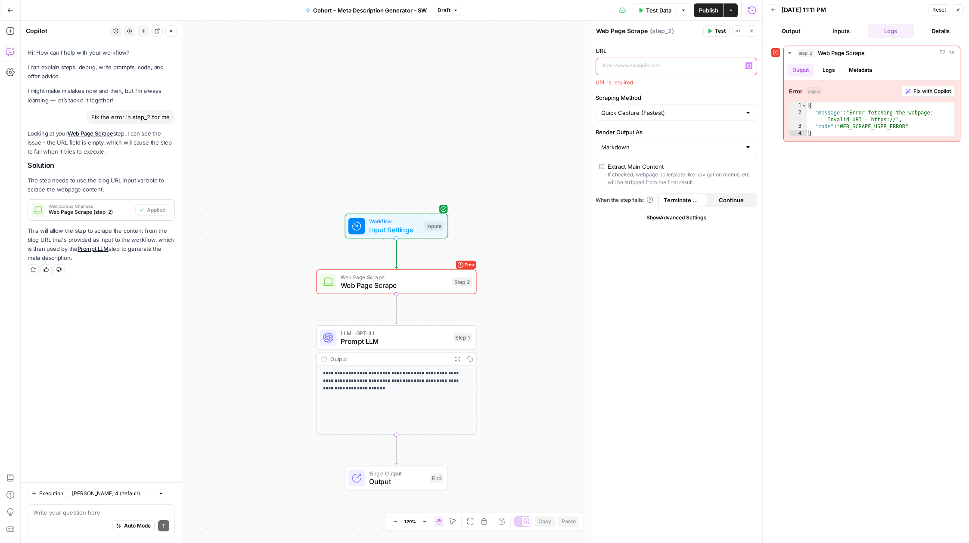
click at [628, 70] on div at bounding box center [669, 66] width 147 height 17
click at [748, 68] on icon "button" at bounding box center [748, 66] width 4 height 4
click at [389, 114] on button "Select variable Blog URL" at bounding box center [346, 112] width 108 height 14
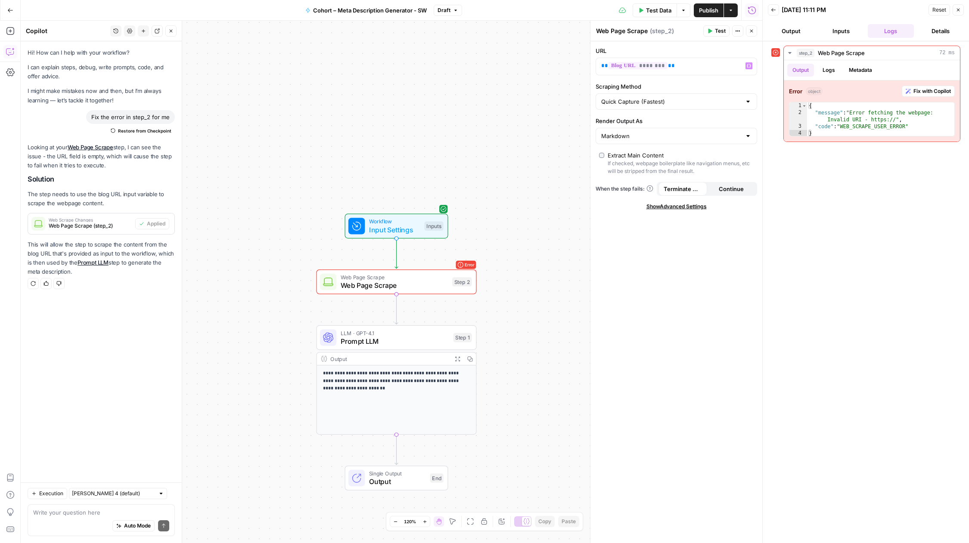
click at [663, 12] on span "Test Data" at bounding box center [658, 10] width 25 height 9
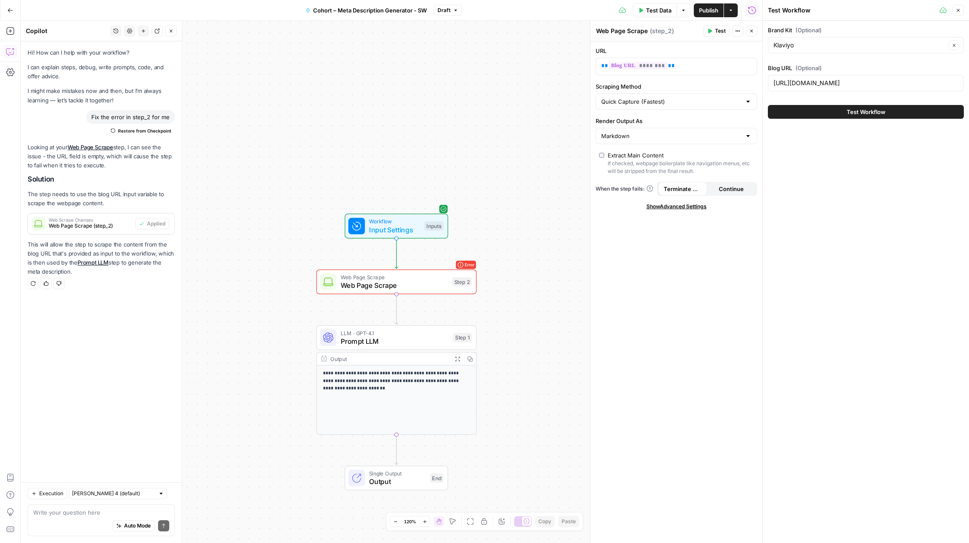
click at [805, 109] on button "Test Workflow" at bounding box center [865, 112] width 196 height 14
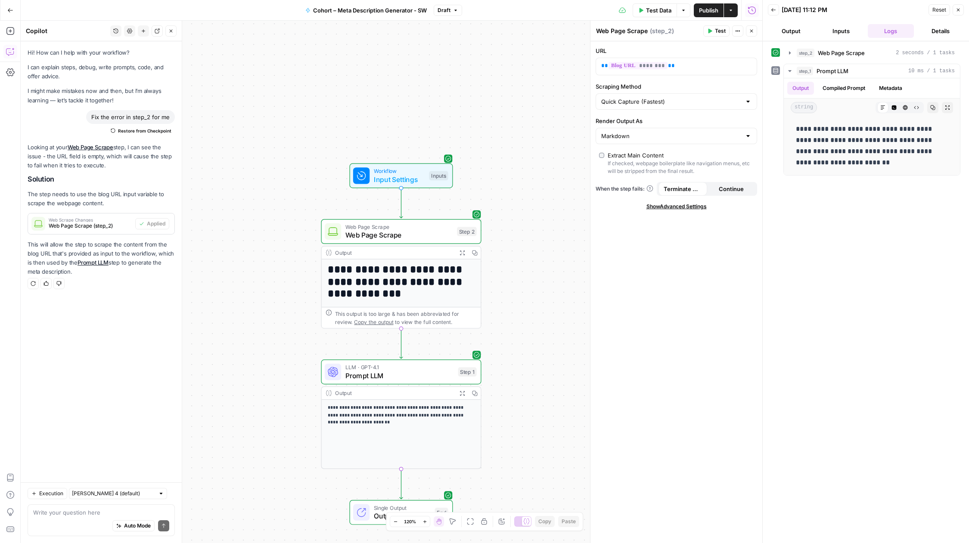
click at [410, 417] on p "**********" at bounding box center [401, 415] width 147 height 23
click at [410, 396] on div "Output" at bounding box center [394, 393] width 118 height 8
click at [379, 511] on span "Single Output" at bounding box center [402, 508] width 57 height 8
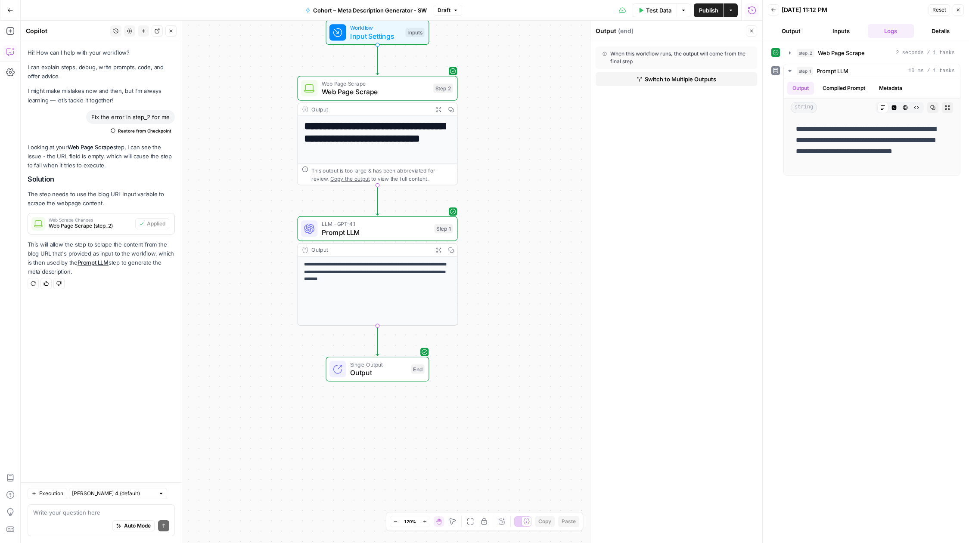
click at [703, 12] on span "Publish" at bounding box center [708, 10] width 19 height 9
click at [733, 7] on button "Actions" at bounding box center [731, 10] width 14 height 14
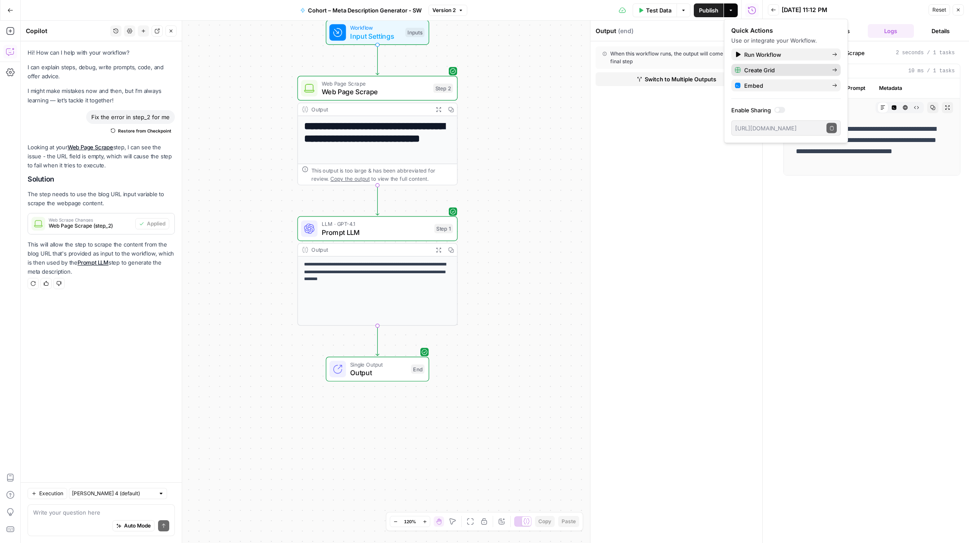
click at [749, 68] on span "Create Grid" at bounding box center [784, 70] width 81 height 9
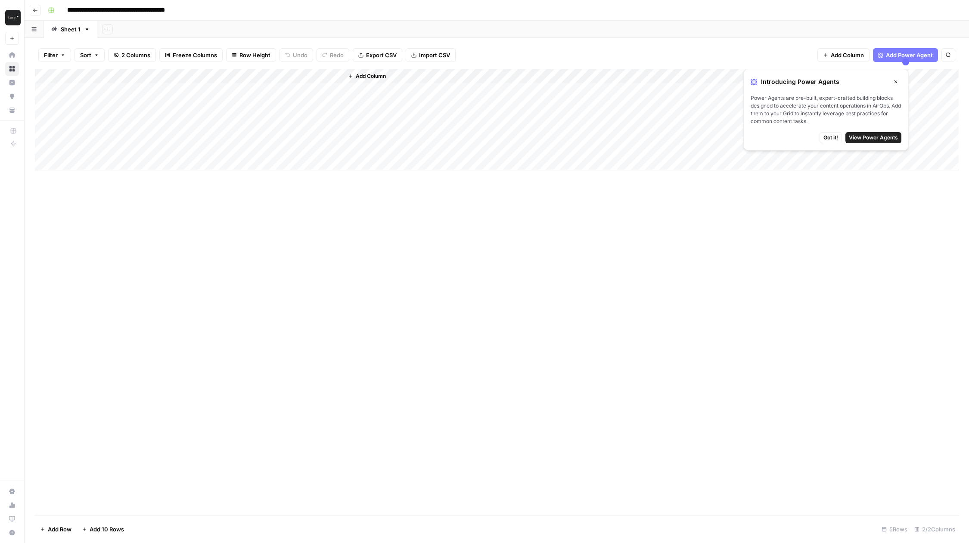
click at [823, 140] on button "Got it!" at bounding box center [830, 137] width 22 height 11
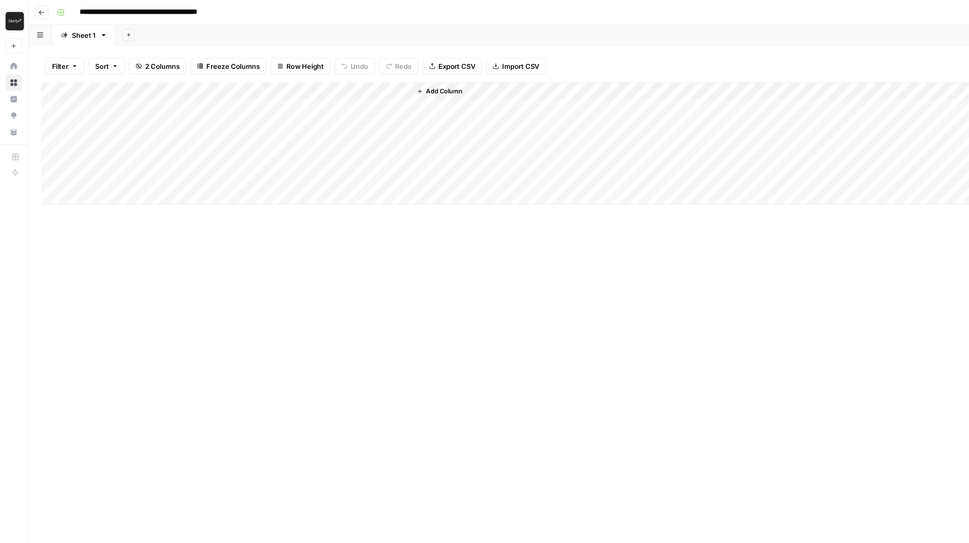
click at [99, 93] on div "Add Column" at bounding box center [496, 120] width 923 height 102
click at [100, 90] on div "Add Column" at bounding box center [496, 120] width 923 height 102
click at [100, 90] on textarea at bounding box center [134, 91] width 138 height 12
type textarea "**********"
click at [273, 224] on div "Add Column" at bounding box center [496, 292] width 923 height 446
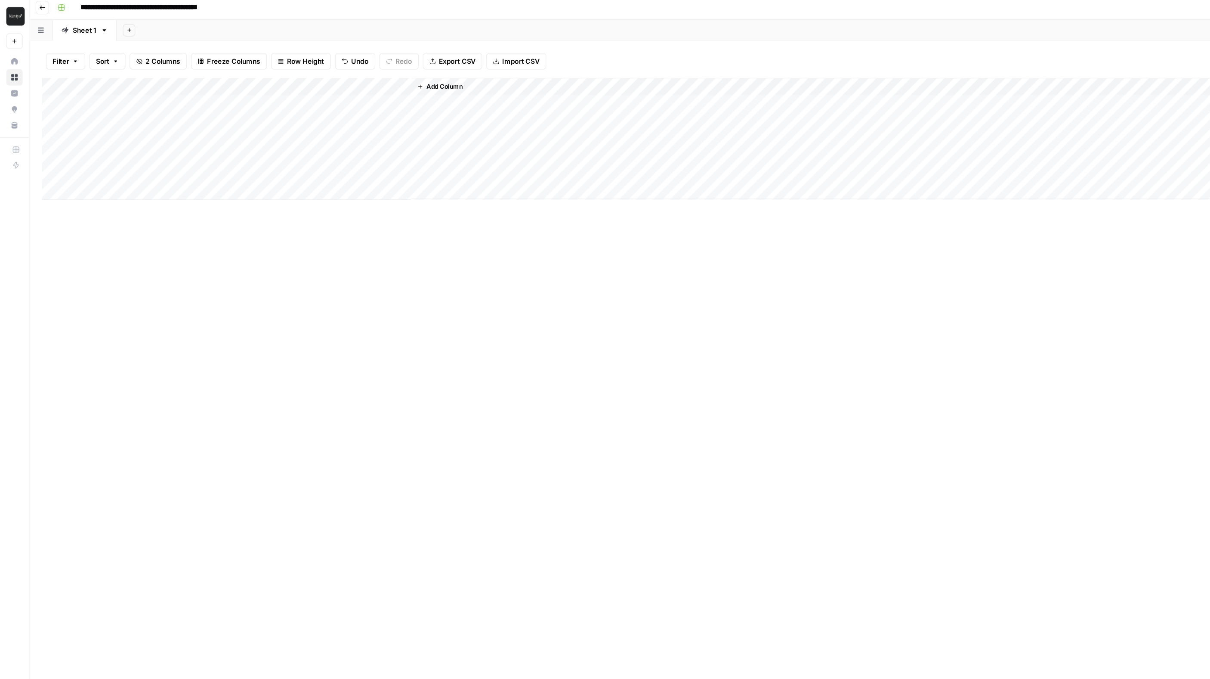
click at [212, 92] on div "Add Column" at bounding box center [618, 120] width 1166 height 102
click at [388, 92] on div "Add Column" at bounding box center [618, 120] width 1166 height 102
click at [407, 94] on div "Add Column" at bounding box center [618, 120] width 1166 height 102
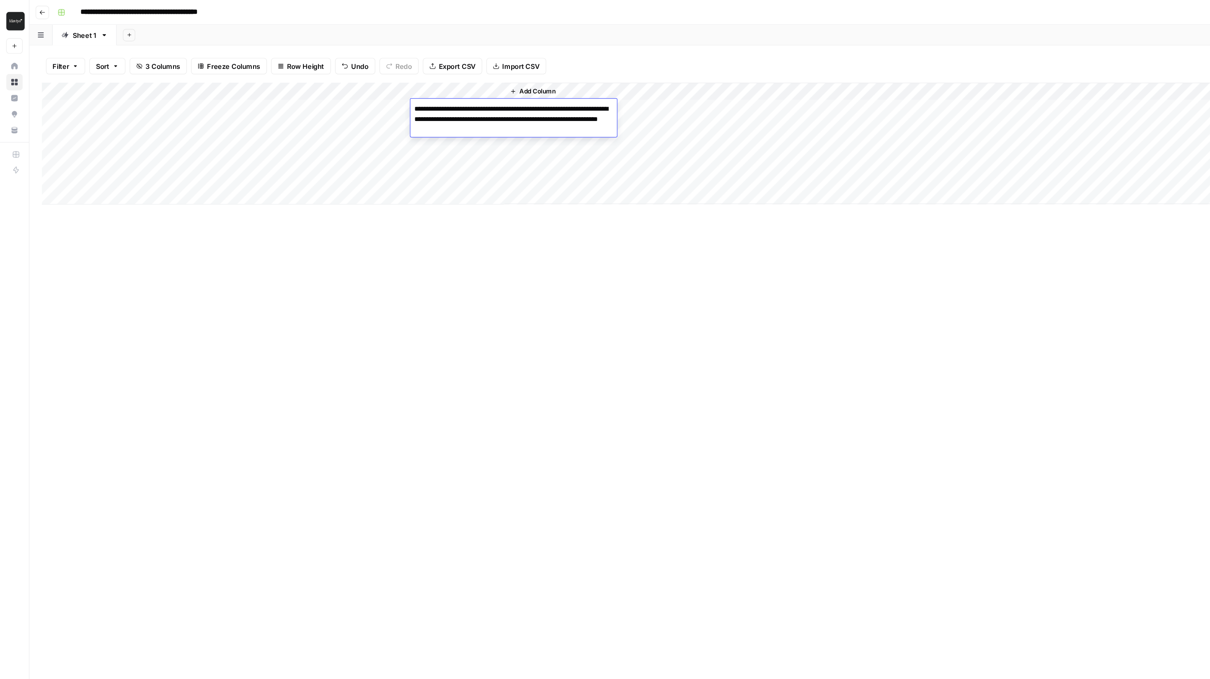
click at [407, 94] on textarea "**********" at bounding box center [428, 99] width 172 height 29
click at [500, 277] on div "Add Column" at bounding box center [617, 360] width 1165 height 582
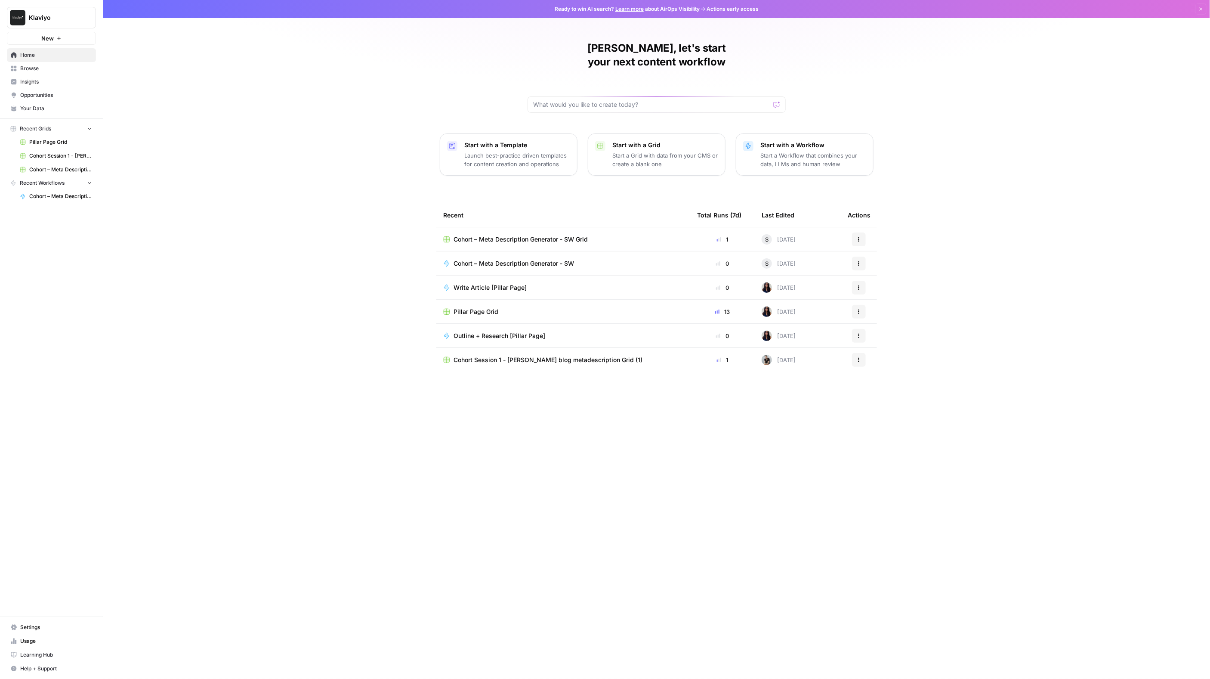
click at [476, 259] on span "Cohort – Meta Description Generator - SW" at bounding box center [514, 263] width 121 height 9
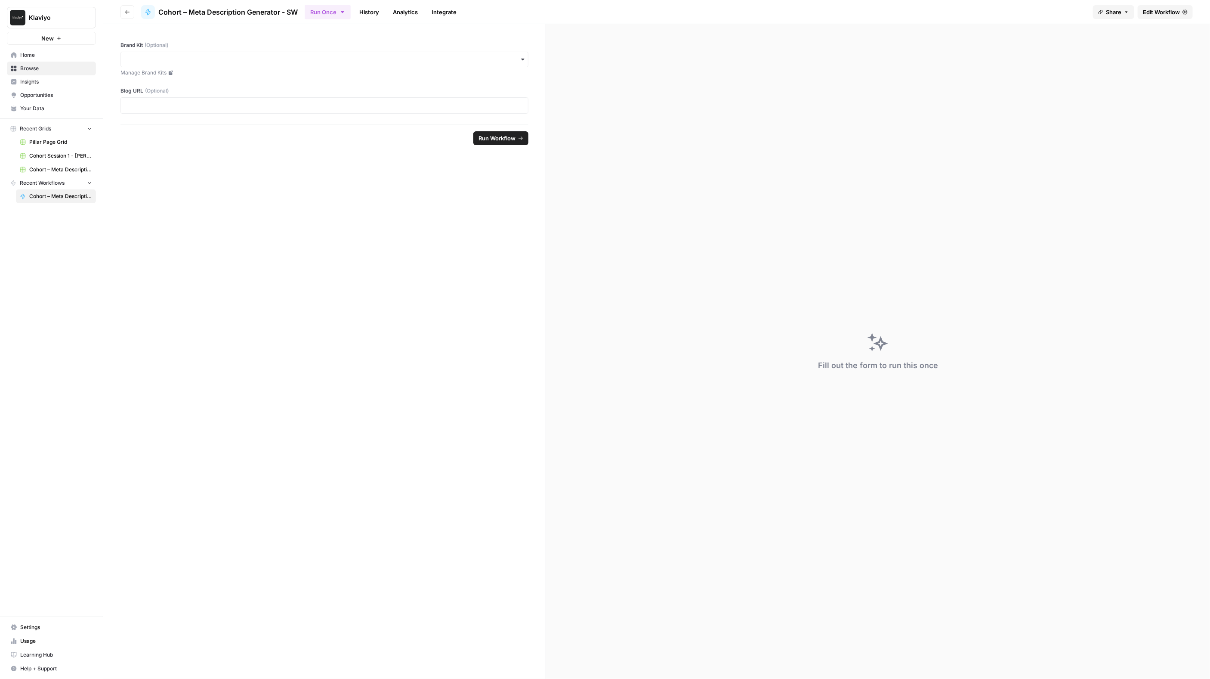
click at [1167, 10] on span "Edit Workflow" at bounding box center [1161, 12] width 37 height 9
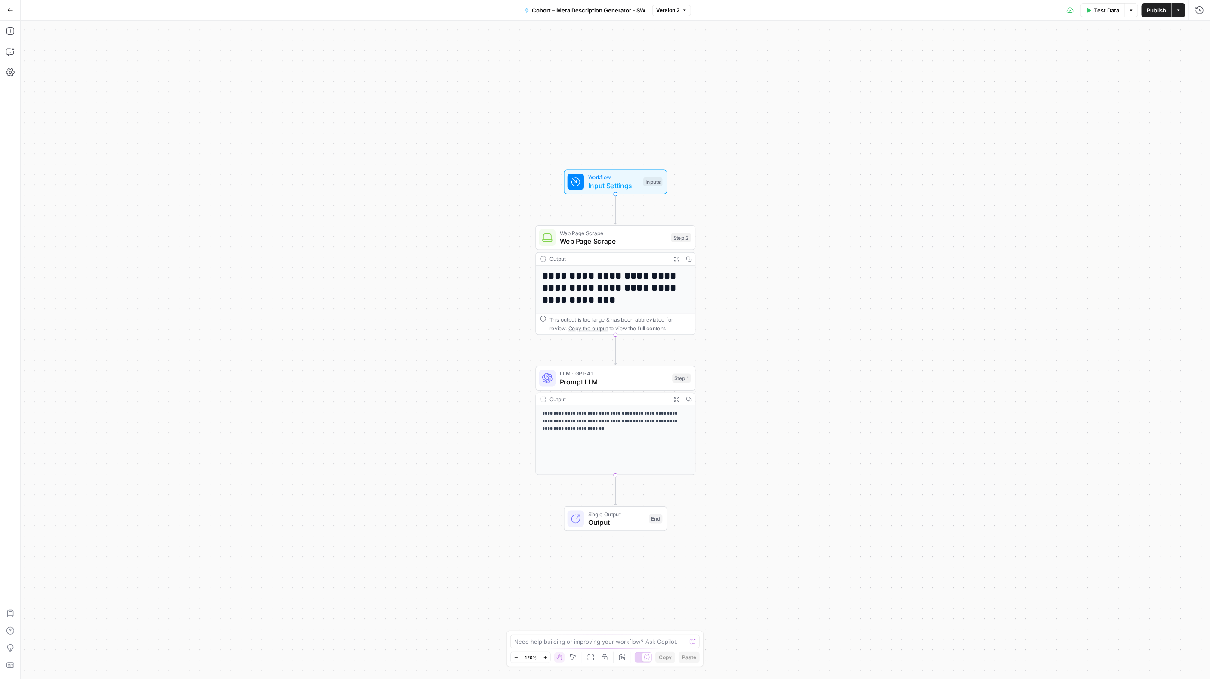
click at [606, 178] on span "Workflow" at bounding box center [613, 177] width 51 height 8
click at [608, 238] on span "Web Page Scrape" at bounding box center [614, 241] width 108 height 10
click at [616, 301] on h1 "**********" at bounding box center [615, 287] width 147 height 37
click at [605, 267] on div "**********" at bounding box center [615, 449] width 159 height 367
click at [629, 378] on span "Prompt LLM" at bounding box center [614, 382] width 108 height 10
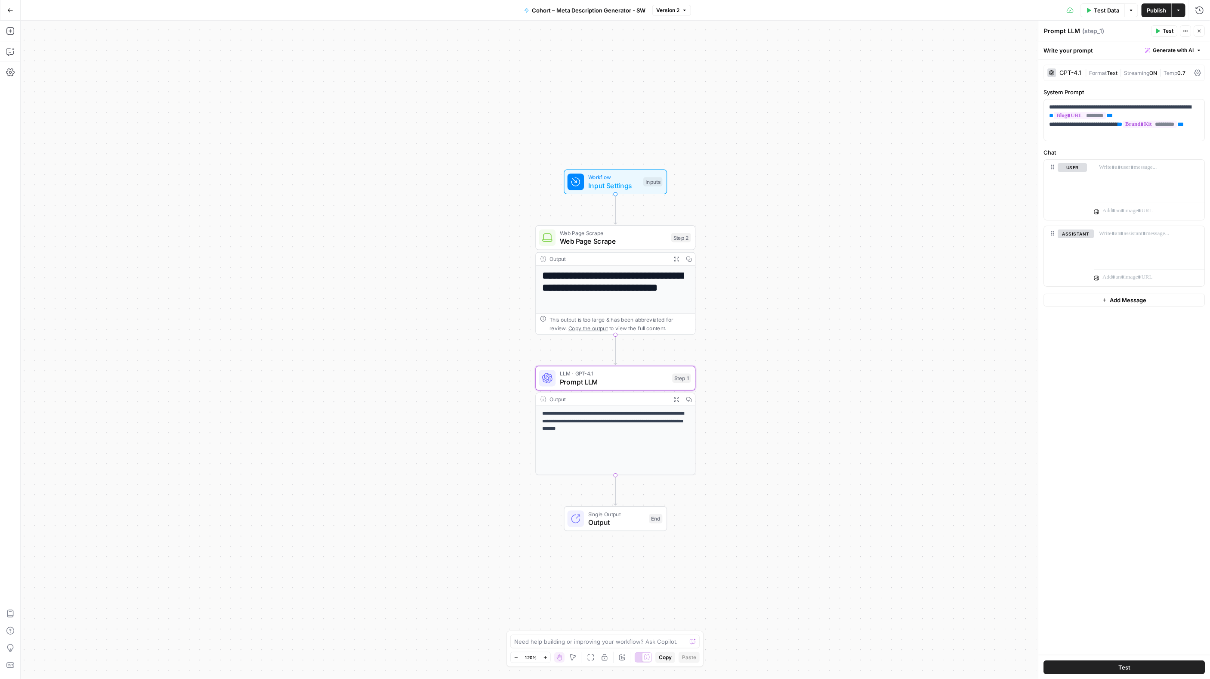
click at [596, 425] on p "**********" at bounding box center [615, 421] width 147 height 23
